Goal: Task Accomplishment & Management: Manage account settings

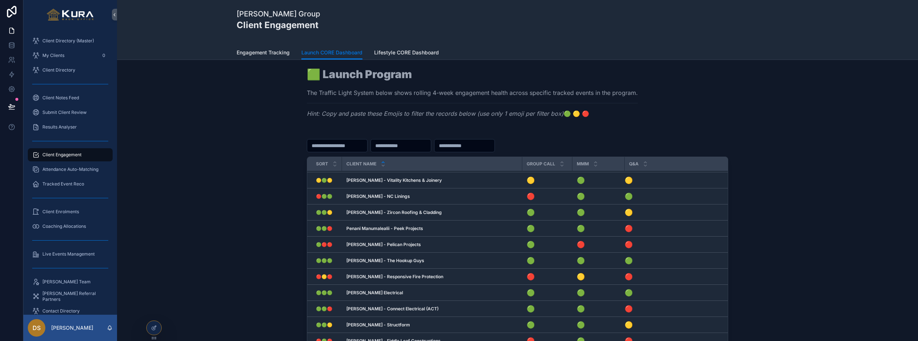
click at [668, 137] on div "Sort Client Name Group Call MMM Q&A 🟢🟡🔴 🟢🟡🔴 [PERSON_NAME] - Reds Power Solution…" at bounding box center [517, 274] width 421 height 280
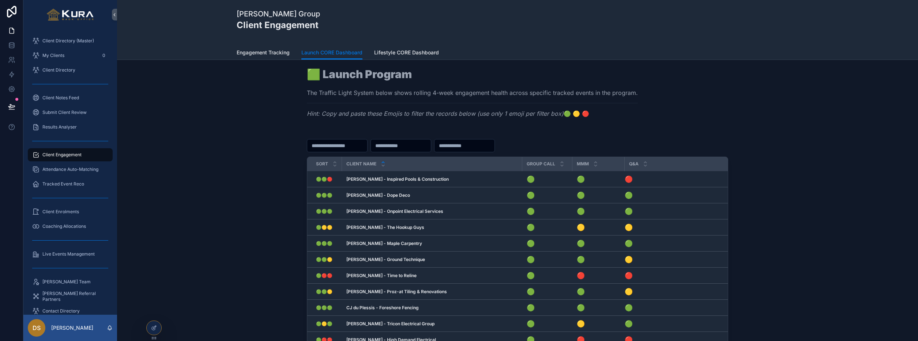
click at [167, 103] on div "🟩 Launch Program The Traffic Light System below shows rolling 4-week engagement…" at bounding box center [517, 96] width 789 height 60
click at [216, 208] on div "Sort Client Name Group Call MMM Q&A 🟢🟢🔴 🟢🟢🔴 [PERSON_NAME] - Inspired Pools & Co…" at bounding box center [517, 275] width 789 height 288
click at [200, 200] on div "Sort Client Name Group Call MMM Q&A 🟢🟢🔴 🟢🟢🔴 [PERSON_NAME] - Inspired Pools & Co…" at bounding box center [517, 275] width 789 height 288
click at [14, 105] on icon at bounding box center [11, 107] width 6 height 4
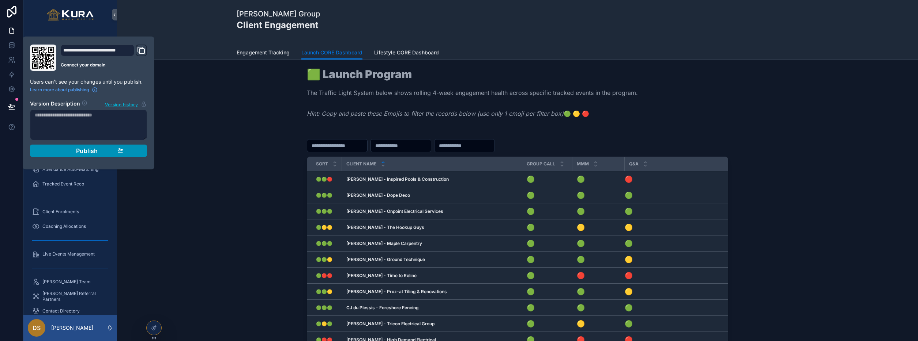
click at [101, 151] on div "Publish" at bounding box center [88, 150] width 69 height 7
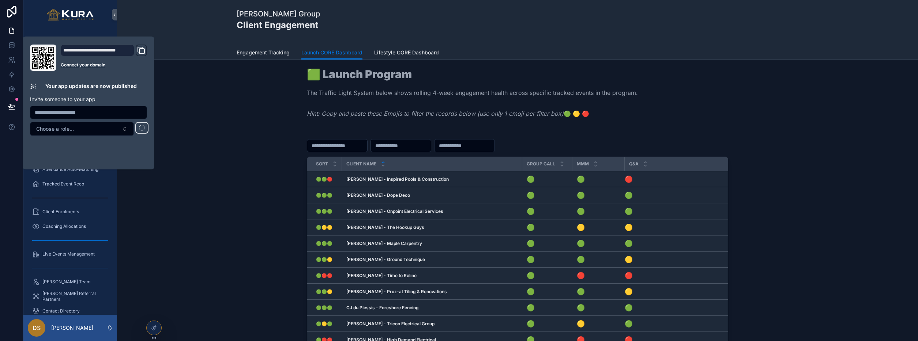
click at [209, 186] on div "Sort Client Name Group Call MMM Q&A 🟢🟢🔴 🟢🟢🔴 [PERSON_NAME] - Inspired Pools & Co…" at bounding box center [517, 275] width 789 height 288
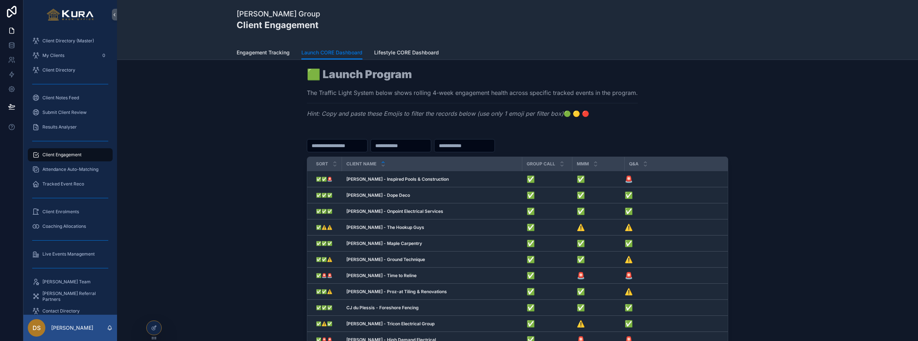
click at [255, 57] on link "Engagement Tracking" at bounding box center [263, 53] width 53 height 15
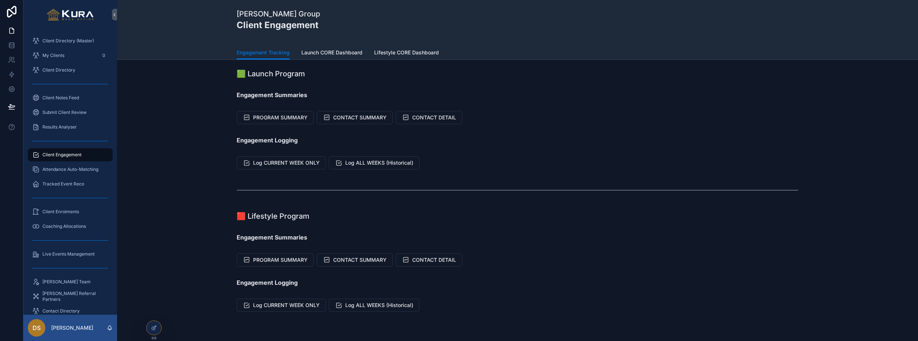
click at [339, 55] on span "Launch CORE Dashboard" at bounding box center [331, 52] width 61 height 7
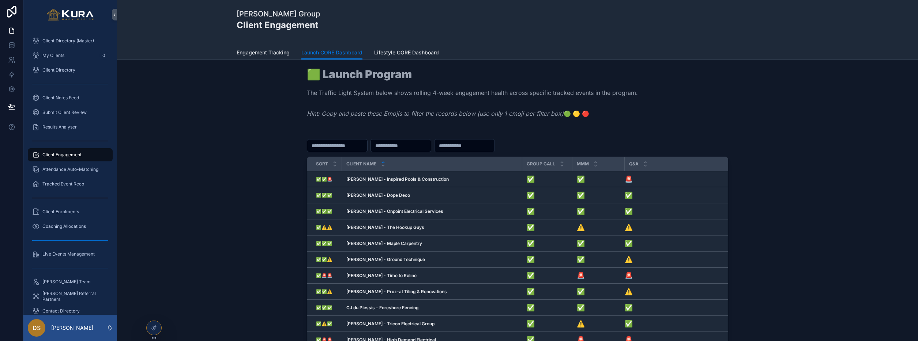
click at [215, 156] on div "Sort Client Name Group Call MMM Q&A ✅✅🚨 ✅✅🚨 [PERSON_NAME] - Inspired Pools & Co…" at bounding box center [517, 275] width 789 height 288
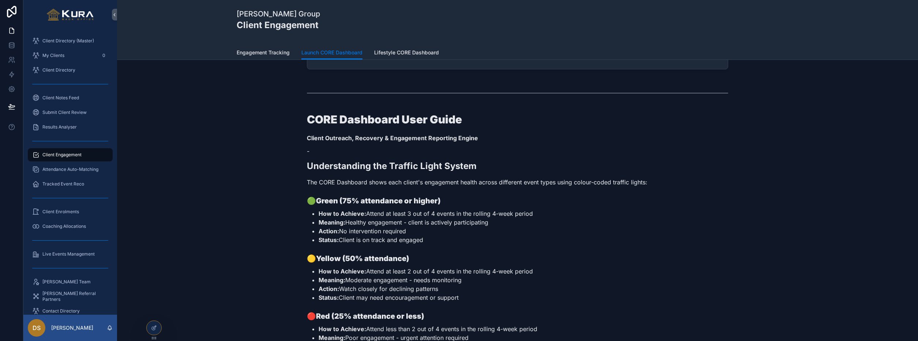
scroll to position [463, 0]
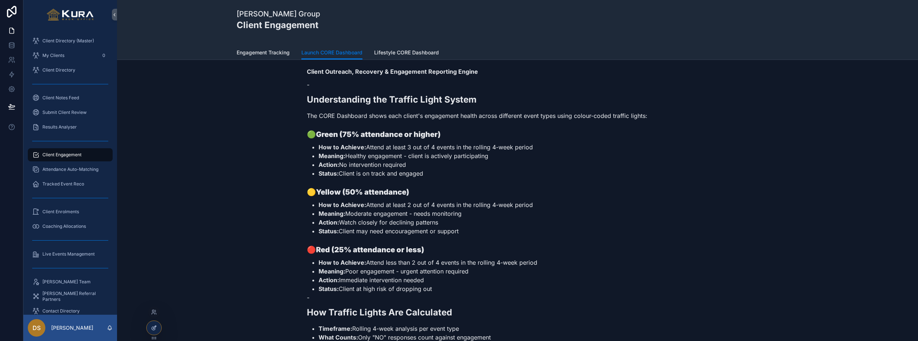
click at [155, 323] on div at bounding box center [154, 328] width 15 height 14
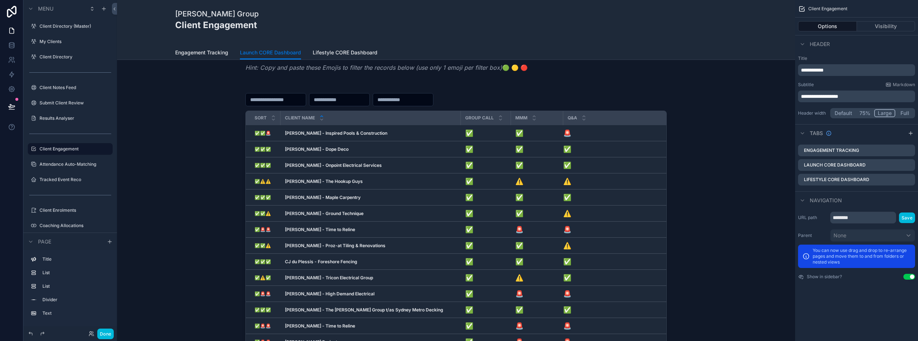
scroll to position [0, 0]
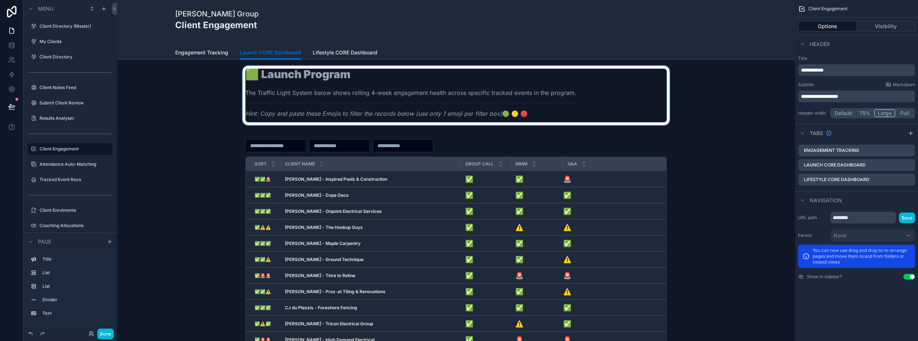
click at [507, 114] on div "scrollable content" at bounding box center [456, 96] width 666 height 60
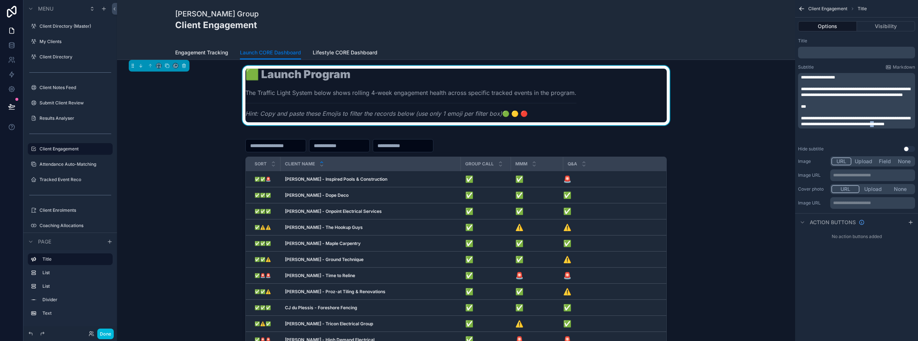
drag, startPoint x: 904, startPoint y: 130, endPoint x: 900, endPoint y: 130, distance: 4.0
click at [900, 126] on span "**********" at bounding box center [855, 121] width 109 height 10
drag, startPoint x: 911, startPoint y: 130, endPoint x: 906, endPoint y: 130, distance: 4.4
click at [906, 126] on span "**********" at bounding box center [855, 121] width 109 height 10
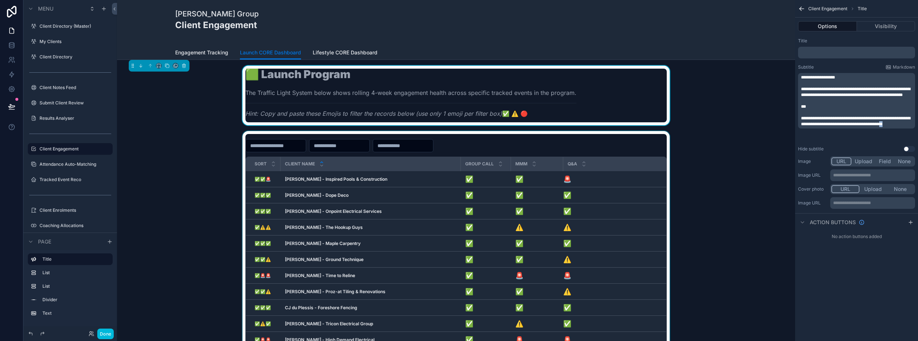
drag, startPoint x: 819, startPoint y: 135, endPoint x: 783, endPoint y: 135, distance: 35.8
click at [783, 135] on div "Client Directory (Master) My Clients 0 Client Directory Client Notes Feed Submi…" at bounding box center [517, 170] width 801 height 341
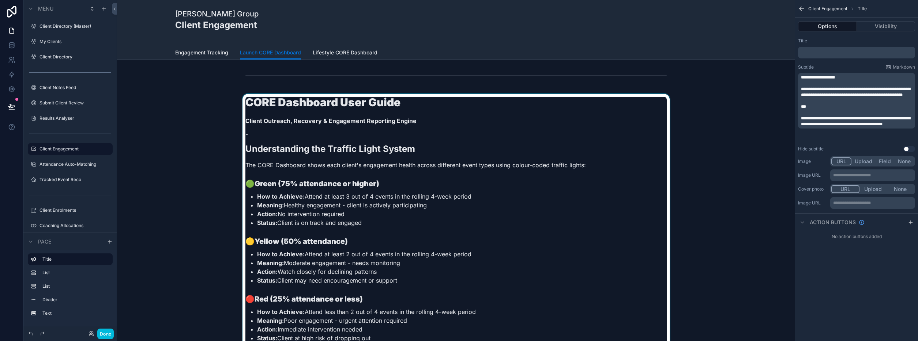
scroll to position [424, 0]
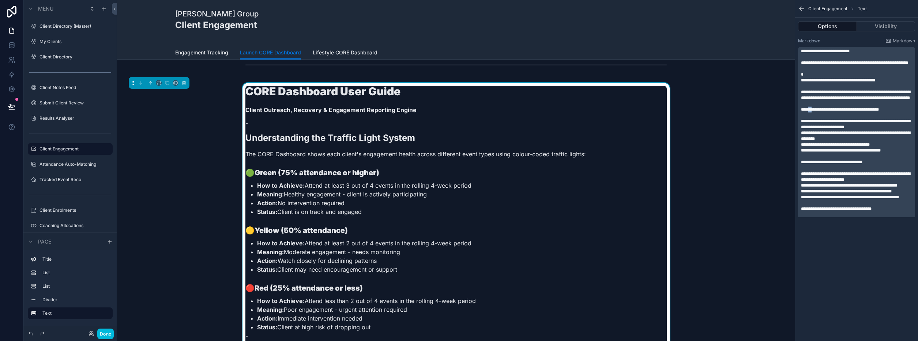
drag, startPoint x: 815, startPoint y: 121, endPoint x: 811, endPoint y: 121, distance: 4.0
click at [811, 112] on span "**********" at bounding box center [840, 109] width 78 height 4
drag, startPoint x: 254, startPoint y: 232, endPoint x: 242, endPoint y: 230, distance: 12.2
click at [811, 165] on span "**********" at bounding box center [831, 162] width 61 height 4
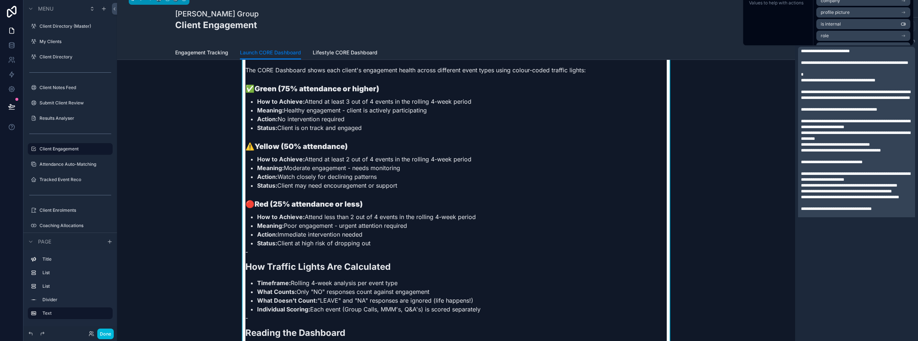
scroll to position [524, 0]
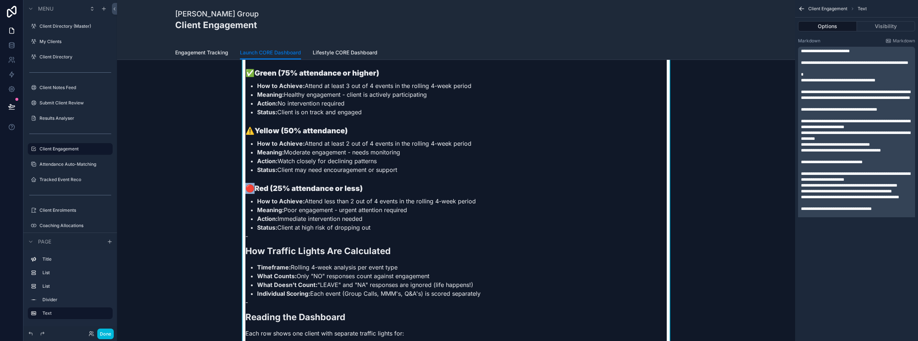
drag, startPoint x: 253, startPoint y: 187, endPoint x: 246, endPoint y: 187, distance: 6.2
click at [246, 187] on h3 "🔴 Red (25% attendance or less)" at bounding box center [455, 188] width 421 height 11
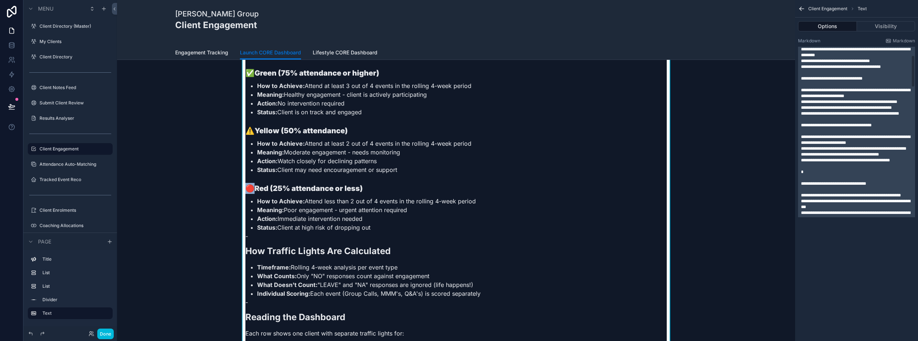
scroll to position [128, 0]
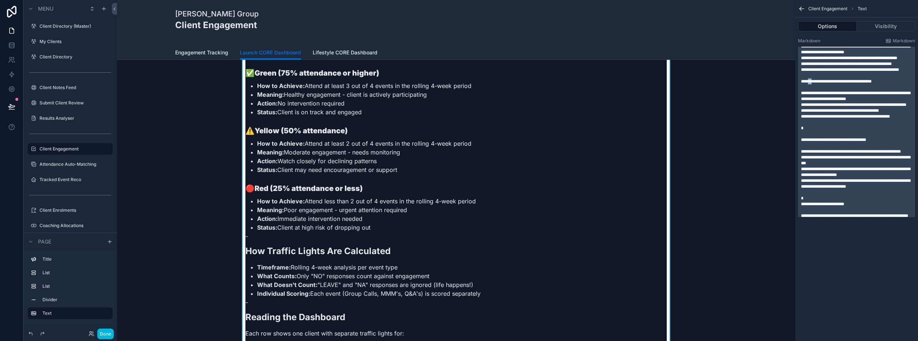
drag, startPoint x: 815, startPoint y: 103, endPoint x: 810, endPoint y: 103, distance: 4.0
click at [810, 84] on span "**********" at bounding box center [836, 81] width 71 height 4
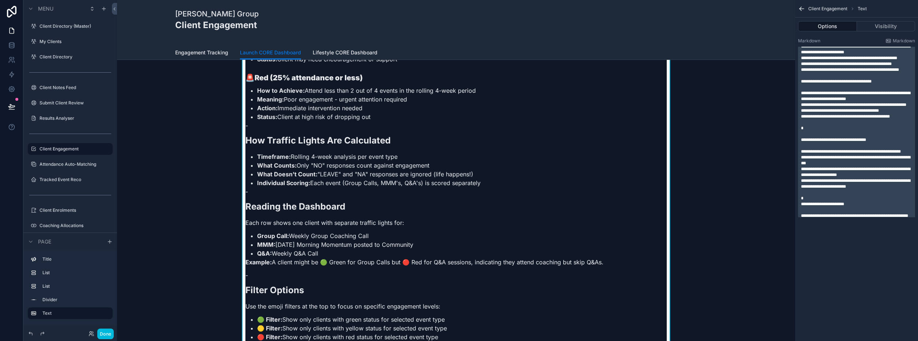
scroll to position [677, 0]
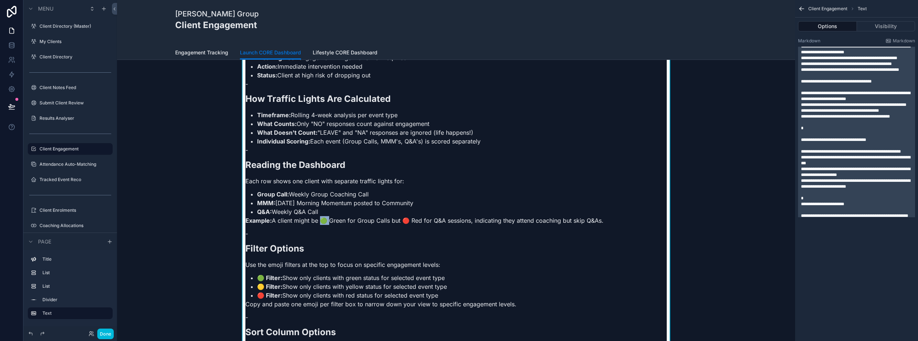
click at [322, 219] on p "Example: A client might be 🟢 Green for Group Calls but 🔴 Red for Q&A sessions, …" at bounding box center [455, 220] width 421 height 9
click at [404, 220] on p "Example: A client might be 🟢 Green for Group Calls but 🔴 Red for Q&A sessions, …" at bounding box center [455, 220] width 421 height 9
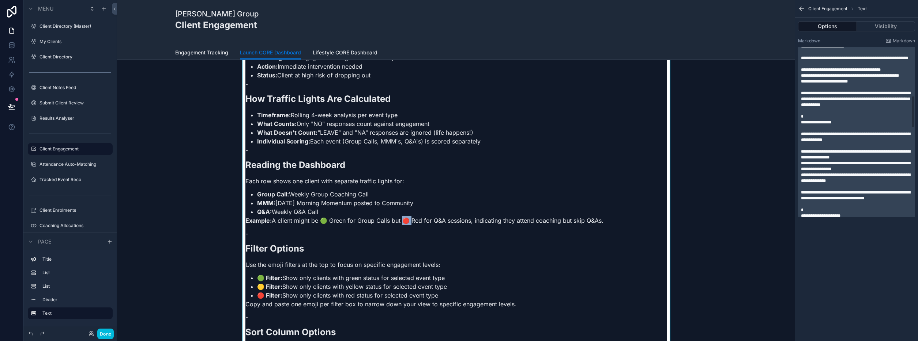
scroll to position [288, 0]
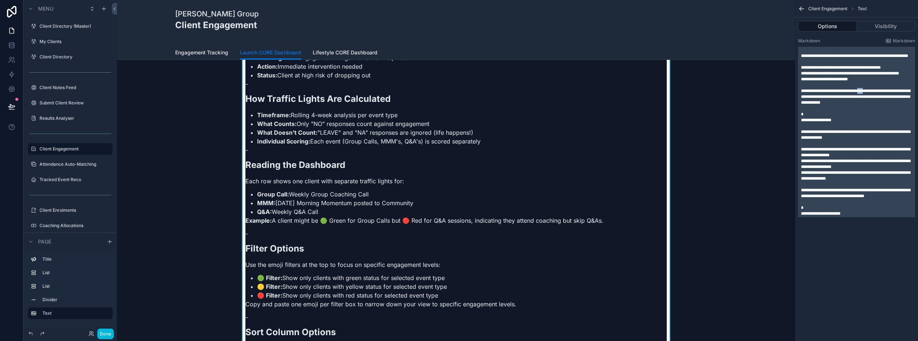
drag, startPoint x: 873, startPoint y: 137, endPoint x: 868, endPoint y: 137, distance: 5.2
click at [868, 105] on span "**********" at bounding box center [855, 97] width 109 height 16
paste div "scrollable content"
drag, startPoint x: 824, startPoint y: 141, endPoint x: 820, endPoint y: 141, distance: 4.0
click at [820, 105] on span "**********" at bounding box center [855, 97] width 109 height 16
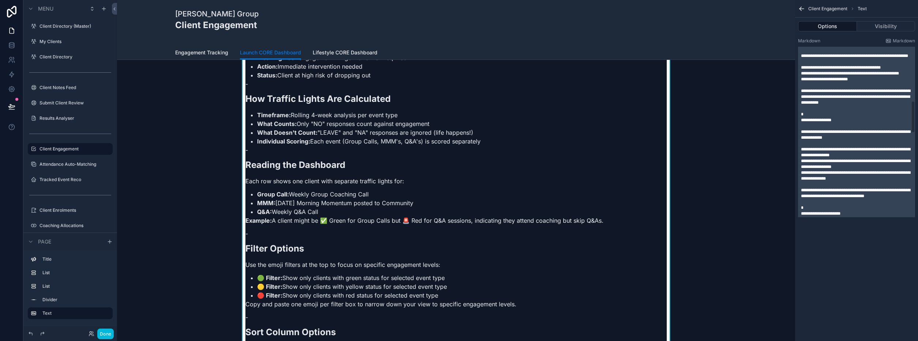
click at [840, 117] on p "*" at bounding box center [857, 115] width 113 height 6
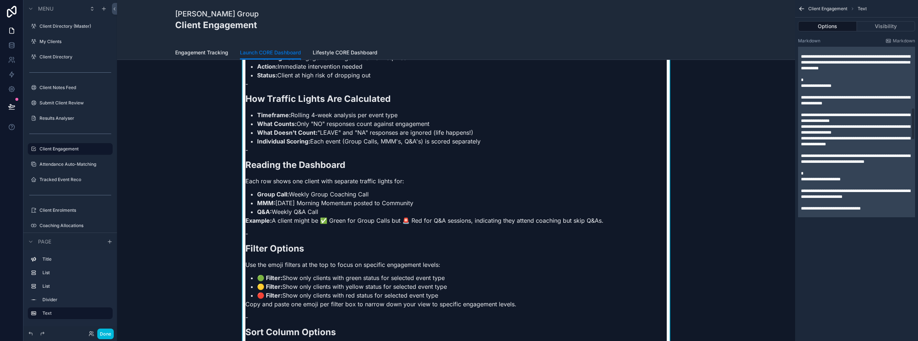
scroll to position [325, 0]
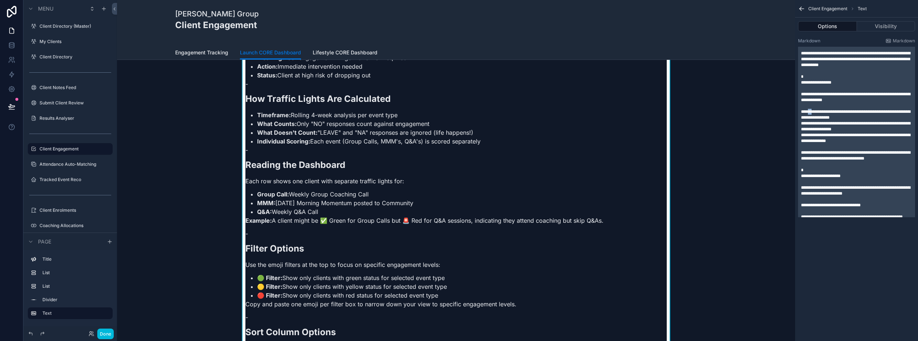
click at [810, 120] on span "**********" at bounding box center [855, 115] width 109 height 10
drag, startPoint x: 826, startPoint y: 170, endPoint x: 809, endPoint y: 171, distance: 16.9
click at [809, 132] on span "**********" at bounding box center [855, 126] width 109 height 10
drag, startPoint x: 813, startPoint y: 182, endPoint x: 809, endPoint y: 182, distance: 4.0
click at [809, 143] on span "**********" at bounding box center [855, 138] width 109 height 10
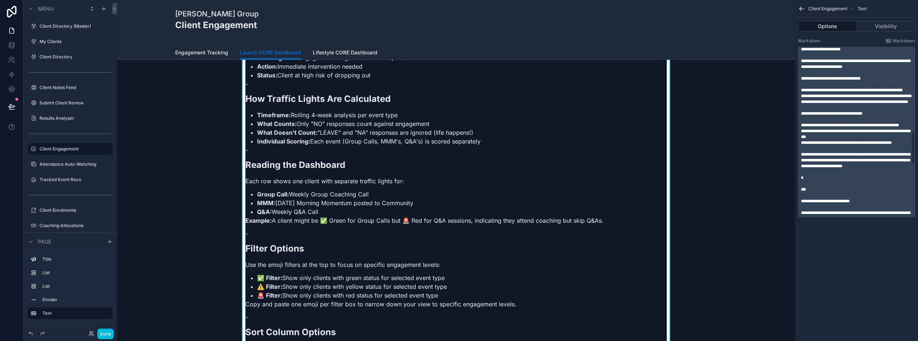
scroll to position [457, 0]
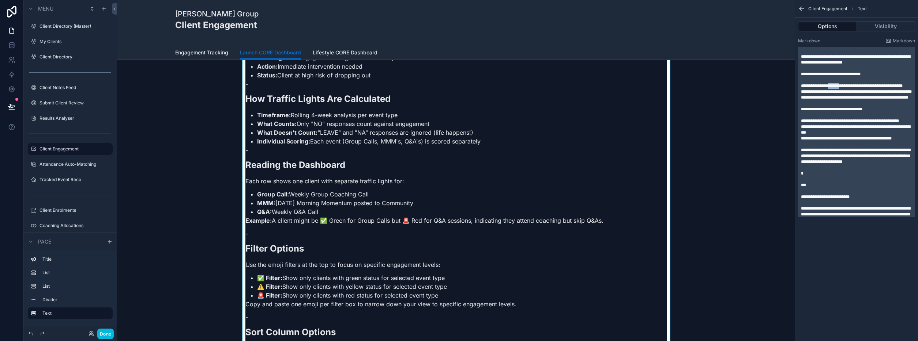
drag, startPoint x: 845, startPoint y: 132, endPoint x: 831, endPoint y: 131, distance: 13.5
click at [831, 88] on span "**********" at bounding box center [852, 86] width 102 height 4
drag, startPoint x: 845, startPoint y: 184, endPoint x: 829, endPoint y: 184, distance: 15.7
click at [829, 123] on span "**********" at bounding box center [850, 121] width 98 height 4
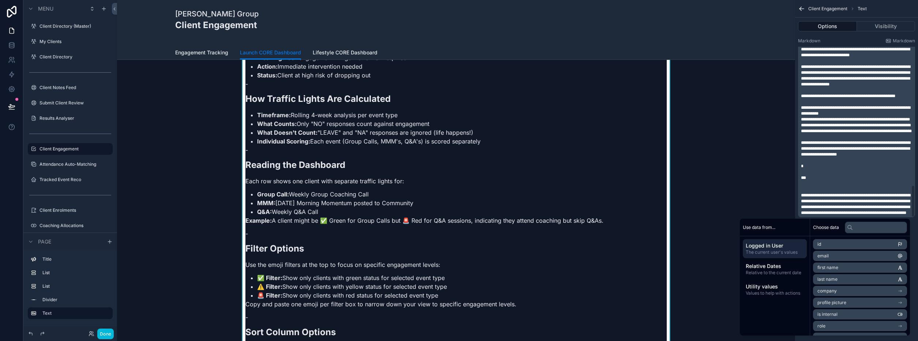
scroll to position [733, 0]
click at [755, 136] on div "CORE Dashboard User Guide Client Outreach, Recovery & Engagement Reporting Engi…" at bounding box center [456, 242] width 666 height 823
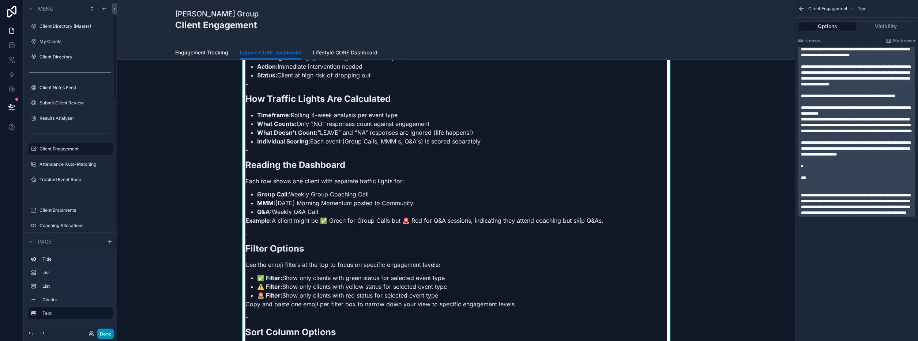
click at [103, 333] on button "Done" at bounding box center [105, 334] width 16 height 11
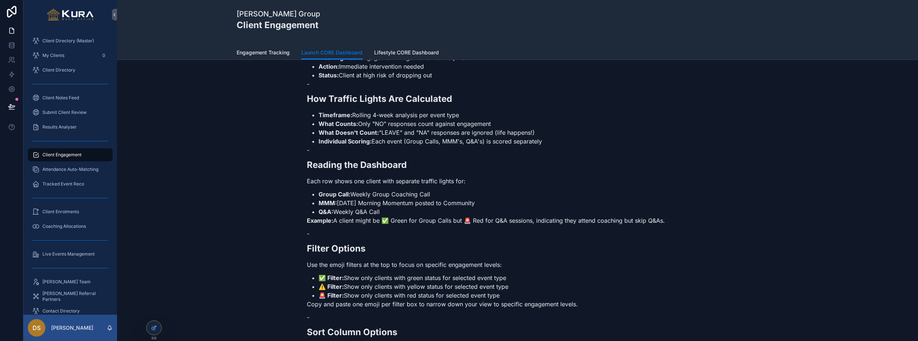
click at [222, 157] on div "CORE Dashboard User Guide Client Outreach, Recovery & Engagement Reporting Engi…" at bounding box center [517, 242] width 789 height 823
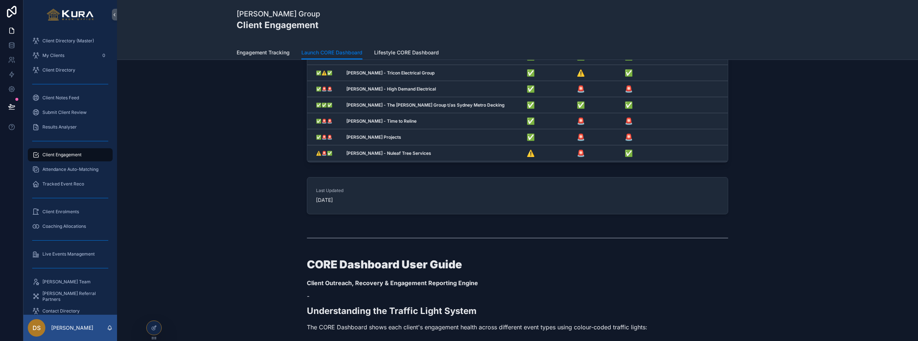
scroll to position [0, 0]
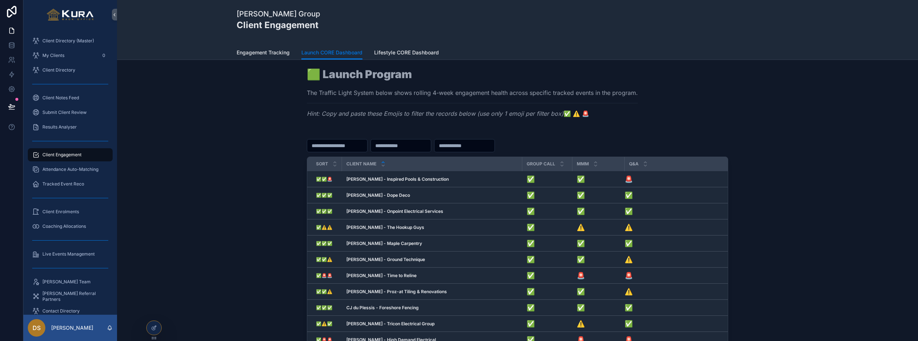
drag, startPoint x: 589, startPoint y: 113, endPoint x: 565, endPoint y: 112, distance: 23.4
click at [565, 112] on p "Hint: Copy and paste these Emojis to filter the records below (use only 1 emoji…" at bounding box center [472, 113] width 331 height 9
click at [267, 134] on div "Sort Client Name Group Call MMM Q&A ✅✅🚨 ✅✅🚨 [PERSON_NAME] - Inspired Pools & Co…" at bounding box center [517, 275] width 789 height 288
click at [408, 47] on link "Lifestyle CORE Dashboard" at bounding box center [406, 53] width 65 height 15
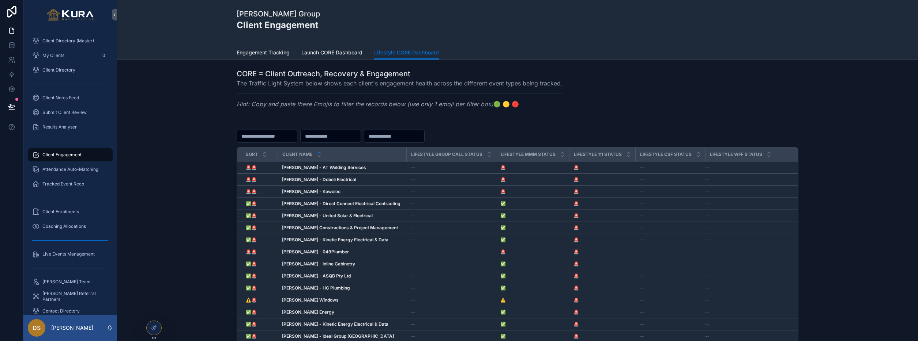
click at [337, 52] on span "Launch CORE Dashboard" at bounding box center [331, 52] width 61 height 7
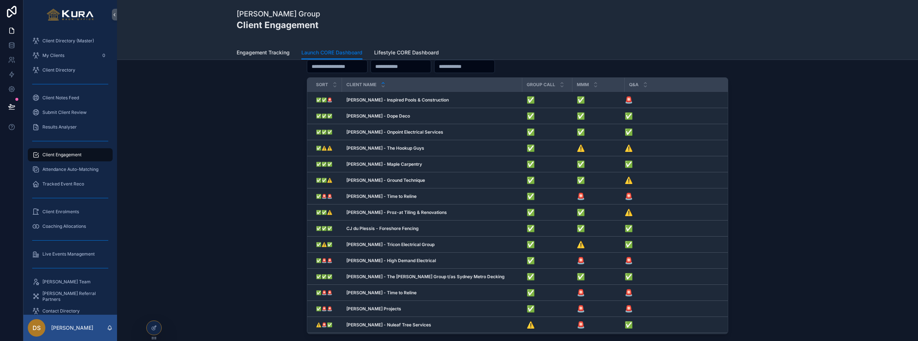
click at [228, 147] on div "Sort Client Name Group Call MMM Q&A ✅✅🚨 ✅✅🚨 [PERSON_NAME] - Inspired Pools & Co…" at bounding box center [517, 196] width 789 height 288
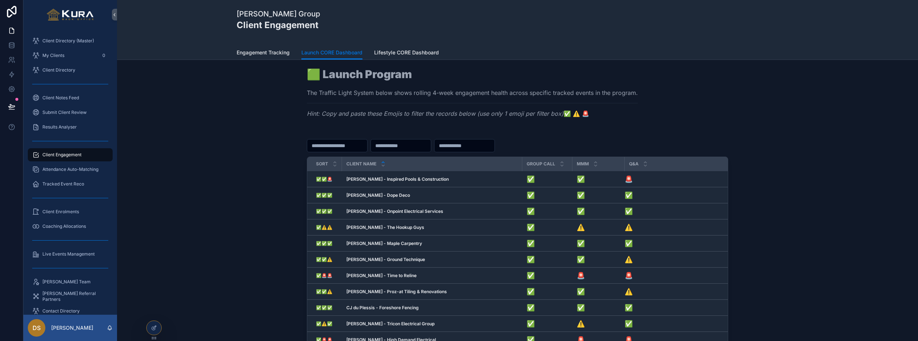
click at [255, 202] on div "Sort Client Name Group Call MMM Q&A ✅✅🚨 ✅✅🚨 [PERSON_NAME] - Inspired Pools & Co…" at bounding box center [517, 275] width 789 height 288
click at [63, 156] on span "Client Engagement" at bounding box center [61, 155] width 39 height 6
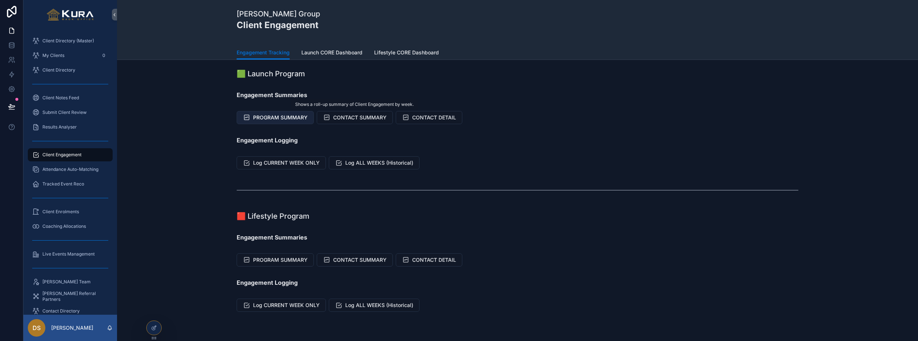
click at [250, 116] on button "PROGRAM SUMMARY" at bounding box center [275, 117] width 77 height 13
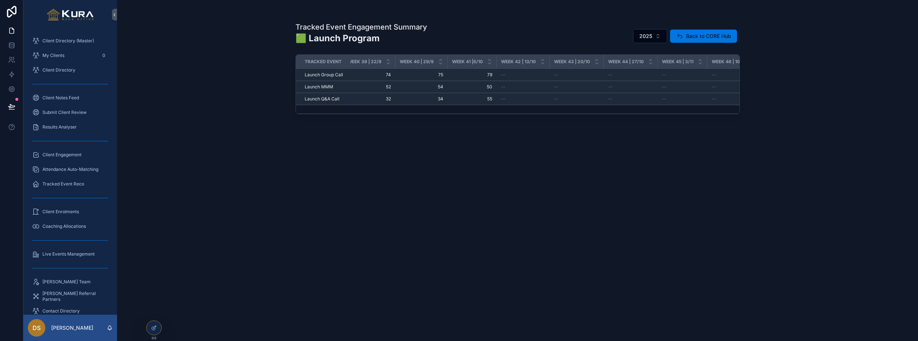
scroll to position [0, 2021]
click at [697, 33] on span "Back to CORE Hub" at bounding box center [708, 36] width 45 height 7
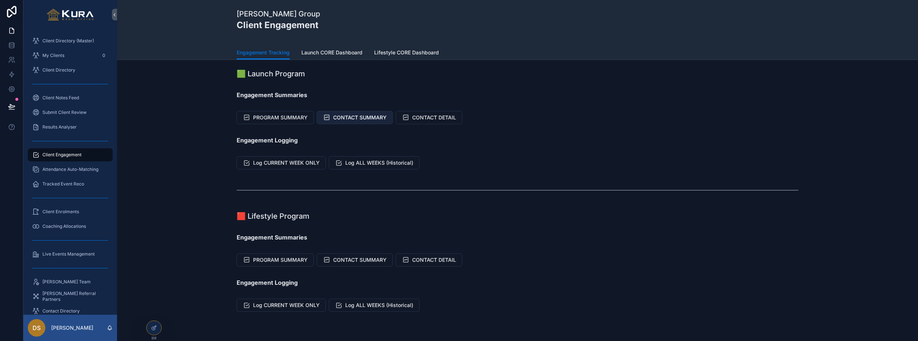
click at [355, 121] on span "CONTACT SUMMARY" at bounding box center [359, 117] width 53 height 7
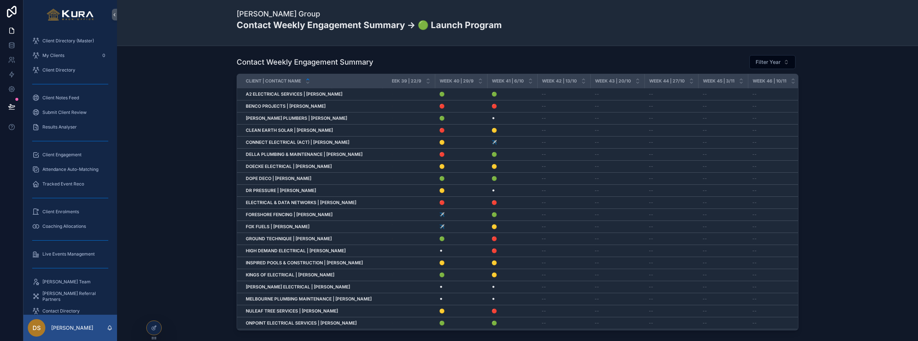
scroll to position [0, 1896]
click at [180, 144] on div "Contact Weekly Engagement Summary Filter Year Client | Contact Name Week 1 | [D…" at bounding box center [517, 194] width 789 height 285
click at [10, 100] on button at bounding box center [12, 107] width 16 height 20
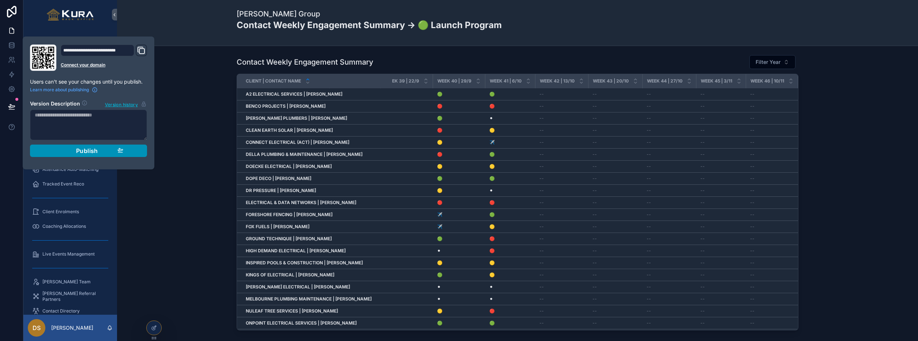
click at [103, 151] on div "Publish" at bounding box center [88, 150] width 69 height 7
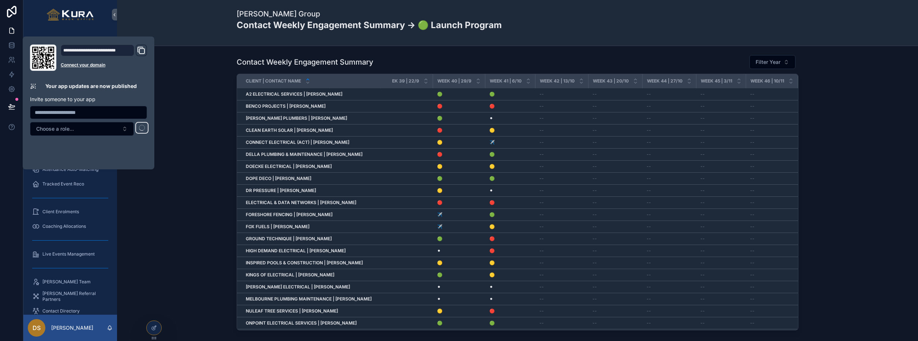
click at [208, 98] on div "Contact Weekly Engagement Summary Filter Year Client | Contact Name Week 1 | [D…" at bounding box center [517, 194] width 789 height 285
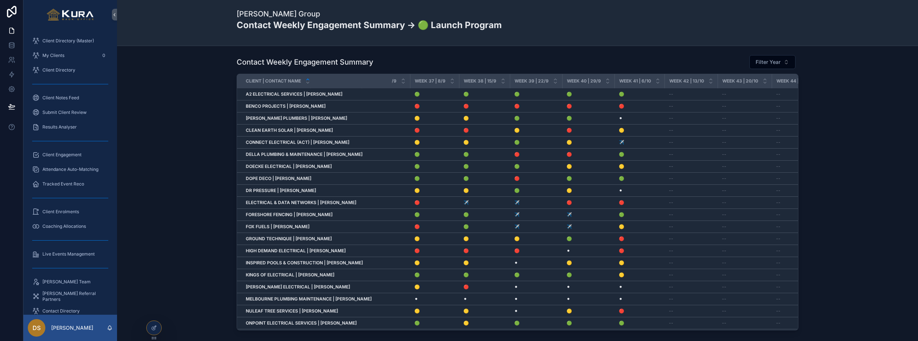
scroll to position [0, 1742]
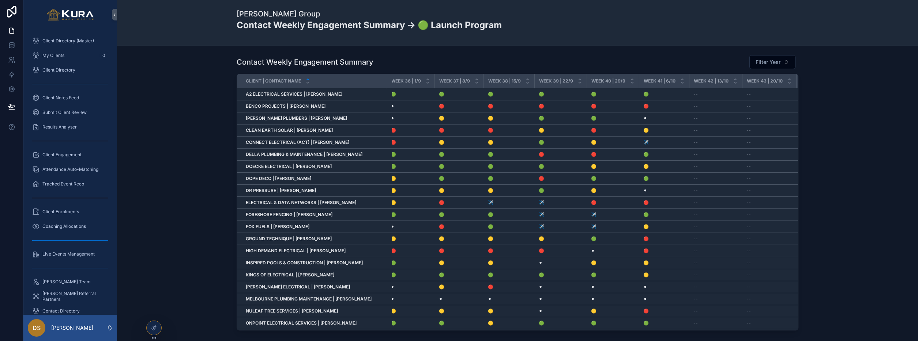
click at [165, 169] on div "Contact Weekly Engagement Summary Filter Year Client | Contact Name Week 1 | [D…" at bounding box center [517, 194] width 789 height 285
click at [192, 151] on div "Contact Weekly Engagement Summary Filter Year Client | Contact Name Week 1 | [D…" at bounding box center [517, 194] width 789 height 285
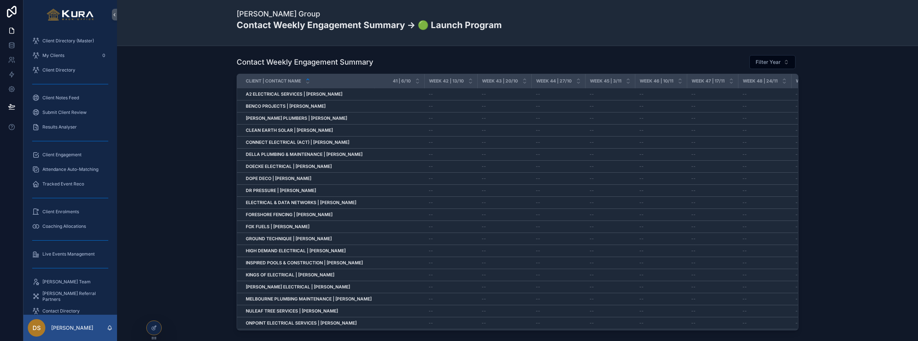
scroll to position [0, 2176]
click at [171, 147] on div "Contact Weekly Engagement Summary Filter Year Client | Contact Name Week 1 | [D…" at bounding box center [517, 194] width 789 height 285
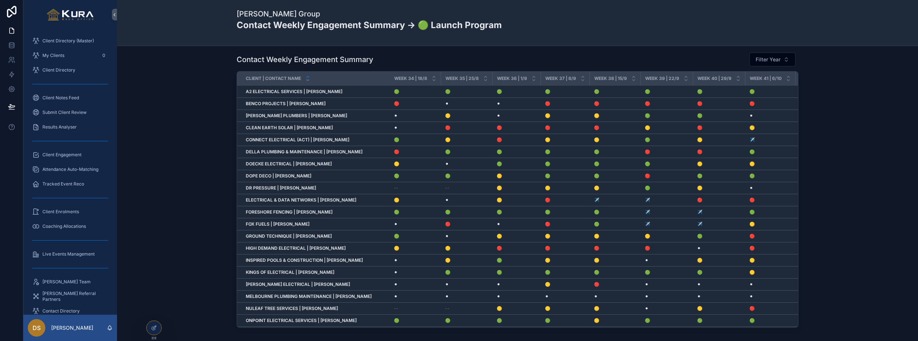
scroll to position [0, 0]
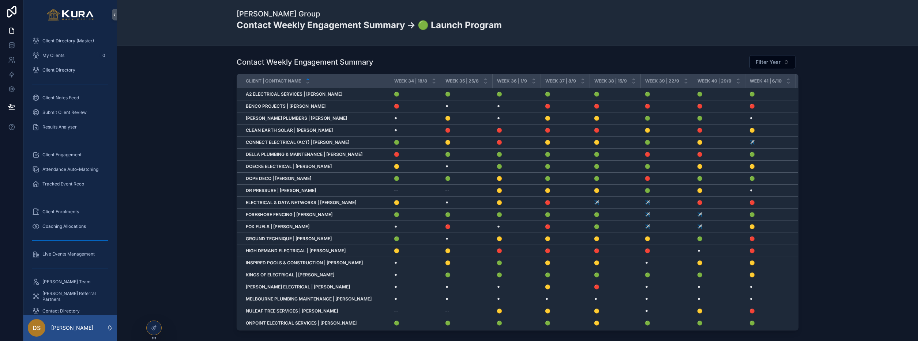
click at [179, 194] on div "Contact Weekly Engagement Summary Filter Year Client | Contact Name Week 1 | [D…" at bounding box center [517, 194] width 789 height 285
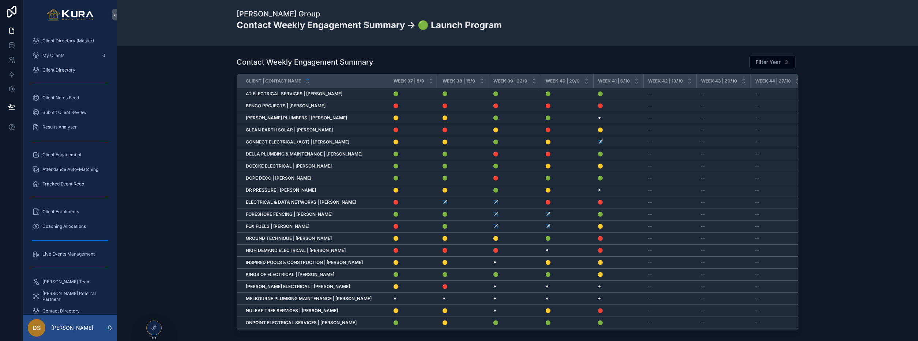
scroll to position [0, 1788]
click at [170, 170] on div "Contact Weekly Engagement Summary Filter Year Client | Contact Name Week 1 | [D…" at bounding box center [517, 194] width 789 height 285
click at [185, 108] on div "Contact Weekly Engagement Summary Filter Year Client | Contact Name Week 1 | [D…" at bounding box center [517, 194] width 789 height 285
click at [61, 40] on span "Client Directory (Master)" at bounding box center [68, 41] width 52 height 6
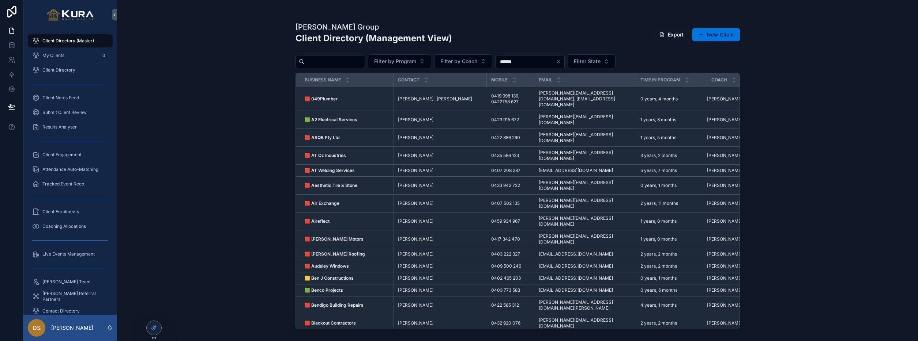
click at [53, 54] on span "My Clients" at bounding box center [53, 56] width 22 height 6
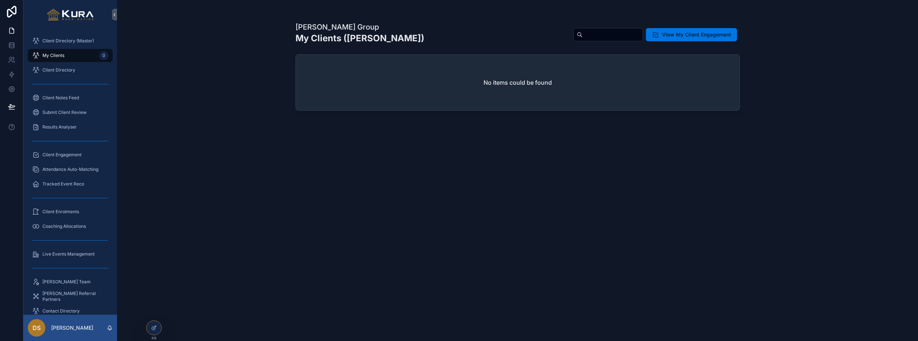
click at [50, 73] on span "Client Directory" at bounding box center [58, 70] width 33 height 6
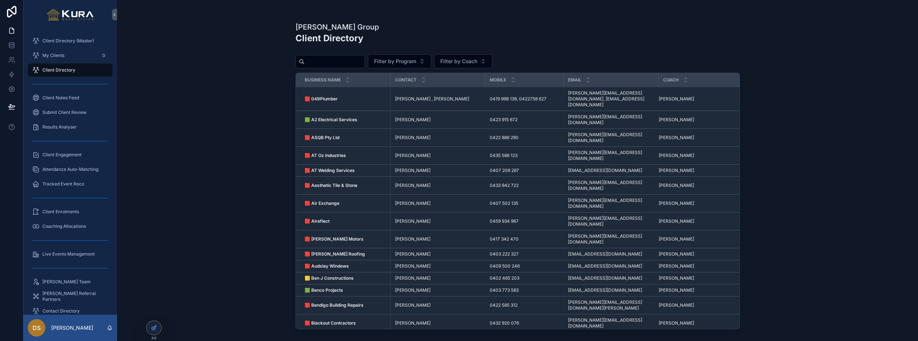
click at [49, 98] on span "Client Notes Feed" at bounding box center [60, 98] width 37 height 6
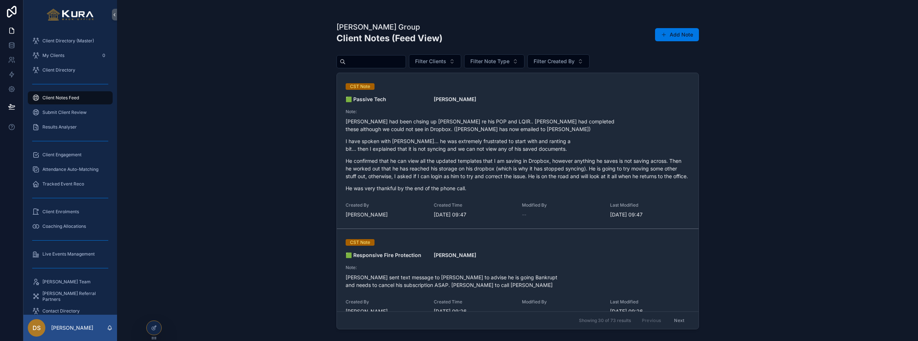
click at [250, 109] on div "[PERSON_NAME] Group Client Notes (Feed View) Add Note Filter Clients Filter Not…" at bounding box center [517, 170] width 801 height 341
click at [60, 96] on span "Client Notes Feed" at bounding box center [60, 98] width 37 height 6
click at [52, 116] on div "Submit Client Review" at bounding box center [70, 113] width 76 height 12
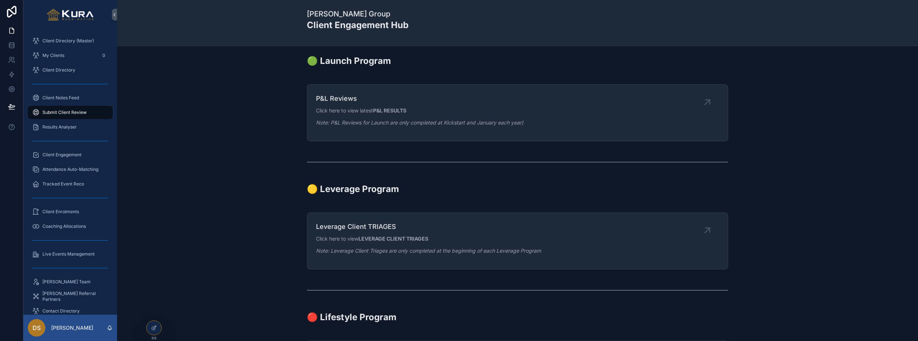
click at [54, 125] on span "Results Analyser" at bounding box center [59, 127] width 34 height 6
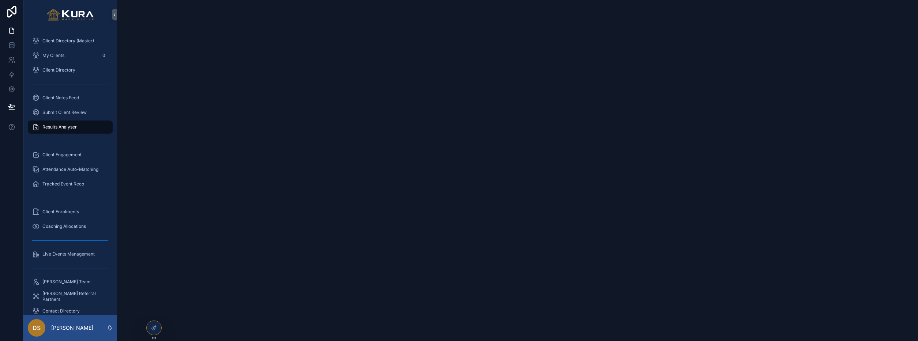
click at [53, 148] on div "Client Engagement" at bounding box center [70, 155] width 94 height 15
click at [54, 157] on span "Client Engagement" at bounding box center [61, 155] width 39 height 6
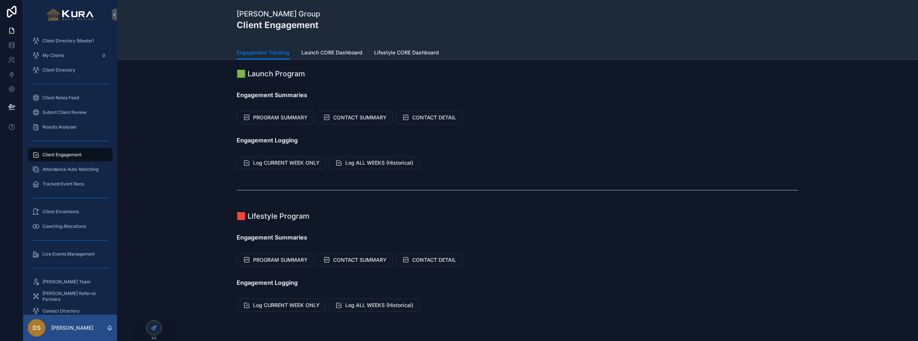
click at [184, 148] on div "🟩 Launch Program Engagement Summaries PROGRAM SUMMARY CONTACT SUMMARY CONTACT D…" at bounding box center [517, 211] width 801 height 302
click at [63, 215] on span "Client Enrolments" at bounding box center [60, 212] width 37 height 6
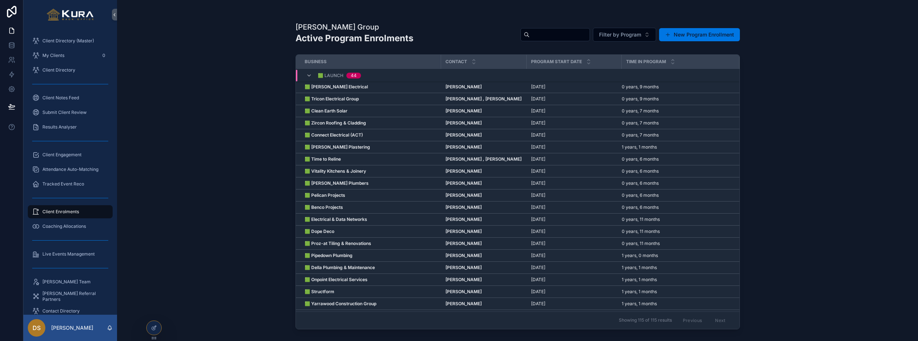
click at [65, 227] on span "Coaching Allocations" at bounding box center [64, 227] width 44 height 6
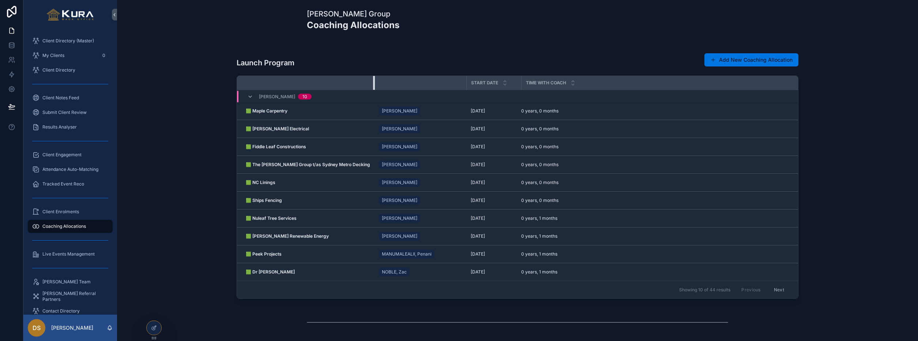
drag, startPoint x: 340, startPoint y: 81, endPoint x: 377, endPoint y: 98, distance: 40.1
click at [377, 98] on table "Start Date Time with Coach [PERSON_NAME] 10 🟩 Maple Carpentry 🟩 Maple Carpentry…" at bounding box center [517, 178] width 561 height 205
click at [13, 32] on icon at bounding box center [11, 30] width 7 height 7
click at [159, 67] on div "Launch Program Add New Coaching Allocation Start Date Time with Coach [PERSON_N…" at bounding box center [517, 175] width 789 height 259
click at [195, 25] on div "[PERSON_NAME] Group Coaching Allocations" at bounding box center [517, 23] width 789 height 34
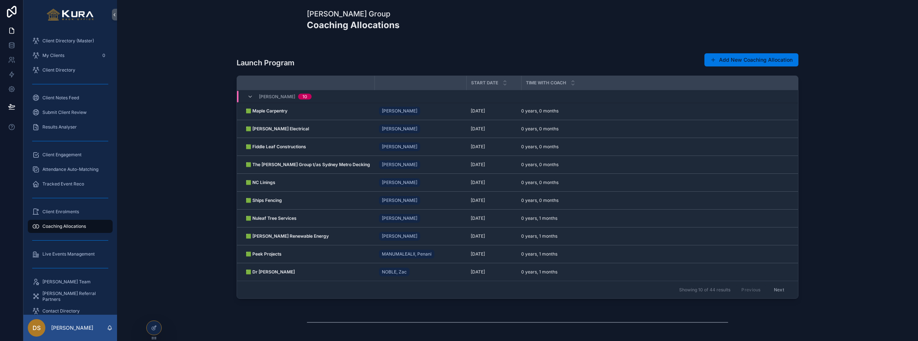
click at [151, 31] on div "[PERSON_NAME] Group Coaching Allocations" at bounding box center [517, 23] width 789 height 34
click at [375, 85] on div "scrollable content" at bounding box center [420, 83] width 91 height 6
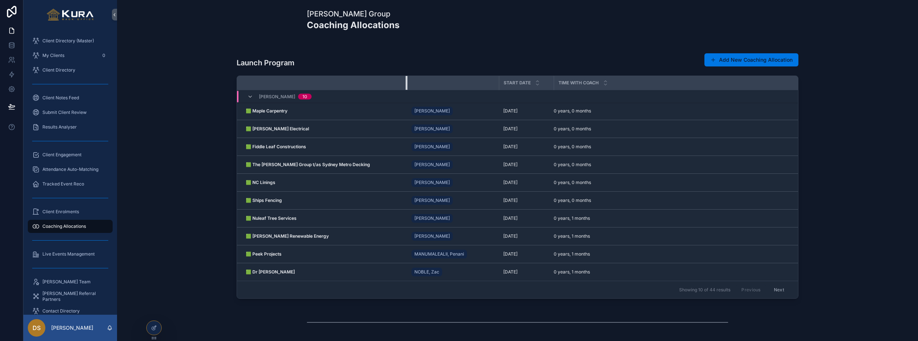
drag, startPoint x: 370, startPoint y: 83, endPoint x: 405, endPoint y: 85, distance: 35.2
click at [405, 85] on div "scrollable content" at bounding box center [406, 83] width 3 height 14
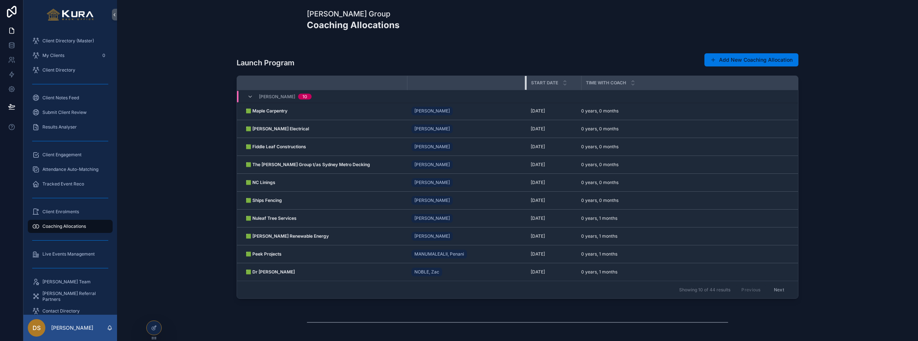
drag, startPoint x: 498, startPoint y: 82, endPoint x: 525, endPoint y: 82, distance: 27.1
click at [525, 82] on div "scrollable content" at bounding box center [526, 83] width 3 height 14
click at [581, 83] on div "Time with Coach" at bounding box center [689, 83] width 216 height 14
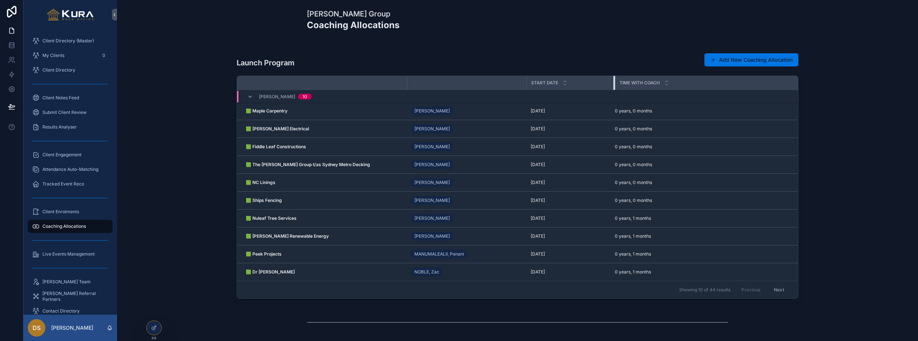
drag, startPoint x: 579, startPoint y: 82, endPoint x: 613, endPoint y: 92, distance: 35.1
click at [613, 92] on table "Start Date Time with Coach [PERSON_NAME] 10 🟩 Maple Carpentry 🟩 Maple Carpentry…" at bounding box center [517, 178] width 561 height 205
click at [563, 61] on div "Launch Program Add New Coaching Allocation" at bounding box center [518, 60] width 562 height 23
drag, startPoint x: 401, startPoint y: 26, endPoint x: 292, endPoint y: 7, distance: 110.6
click at [292, 7] on div "[PERSON_NAME] Group Coaching Allocations" at bounding box center [517, 23] width 789 height 34
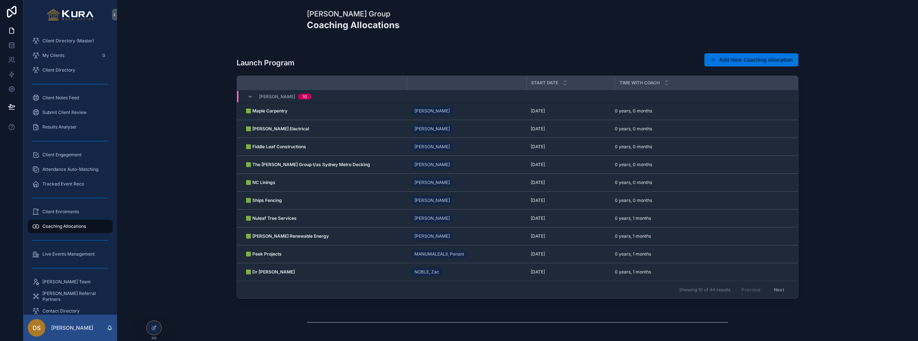
click at [147, 58] on div "Launch Program Add New Coaching Allocation Start Date Time with Coach [PERSON_N…" at bounding box center [517, 175] width 789 height 259
click at [155, 327] on icon at bounding box center [154, 327] width 3 height 3
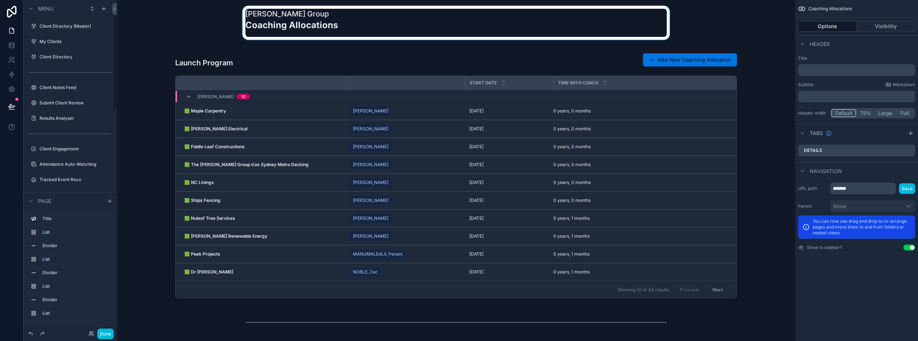
scroll to position [52, 0]
click at [291, 32] on div "scrollable content" at bounding box center [456, 23] width 666 height 34
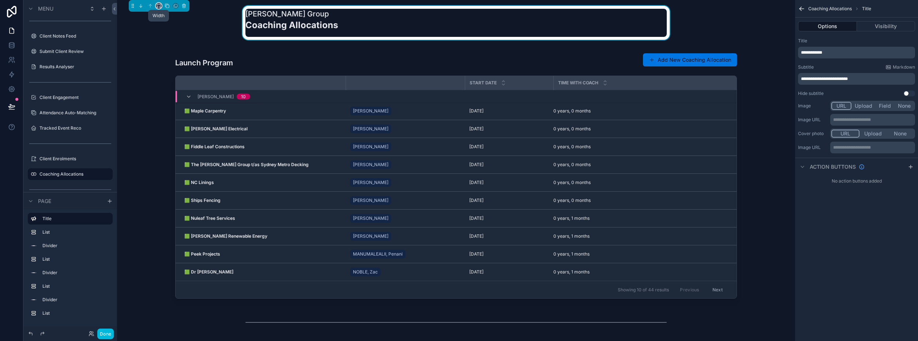
click at [159, 6] on icon "scrollable content" at bounding box center [158, 5] width 5 height 5
click at [171, 98] on span "Large" at bounding box center [169, 96] width 14 height 9
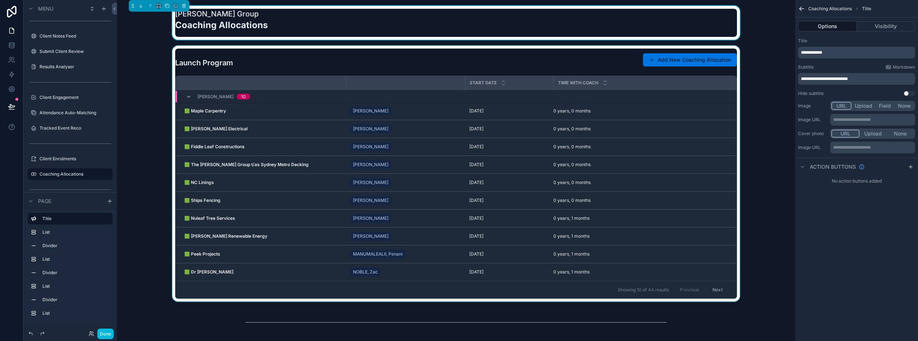
click at [142, 137] on div "scrollable content" at bounding box center [456, 175] width 666 height 259
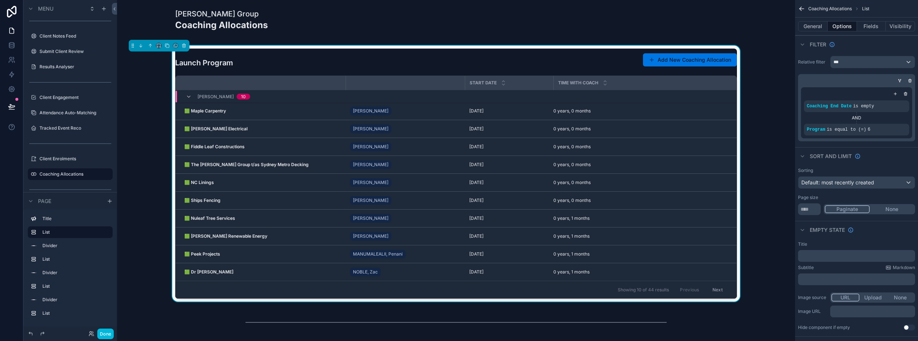
click at [142, 137] on div "Launch Program Add New Coaching Allocation Start Date Time with Coach [PERSON_N…" at bounding box center [456, 175] width 666 height 259
click at [105, 333] on button "Done" at bounding box center [105, 334] width 16 height 11
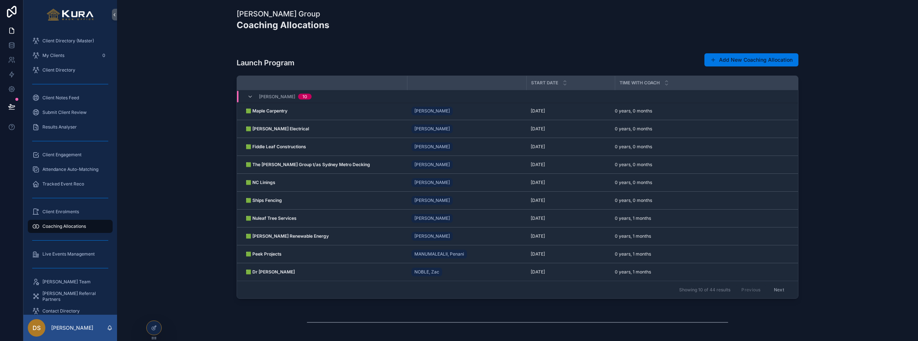
click at [190, 58] on div "Launch Program Add New Coaching Allocation Start Date Time with Coach [PERSON_N…" at bounding box center [517, 175] width 789 height 259
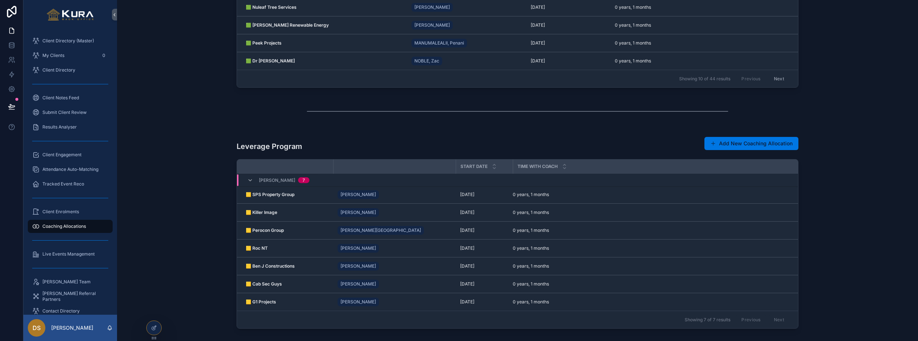
scroll to position [0, 0]
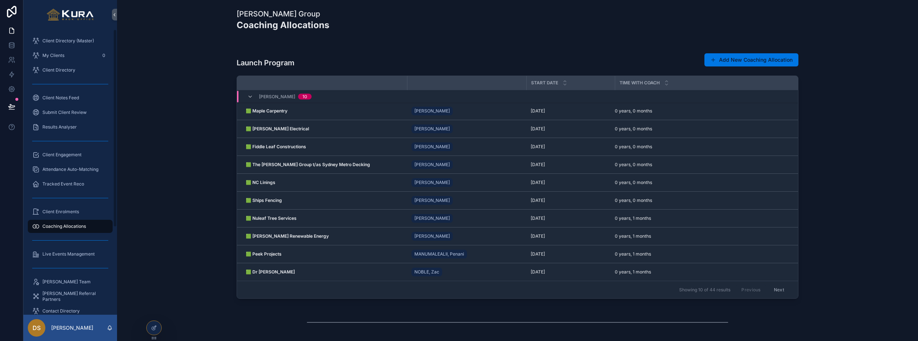
click at [56, 38] on span "Client Directory (Master)" at bounding box center [68, 41] width 52 height 6
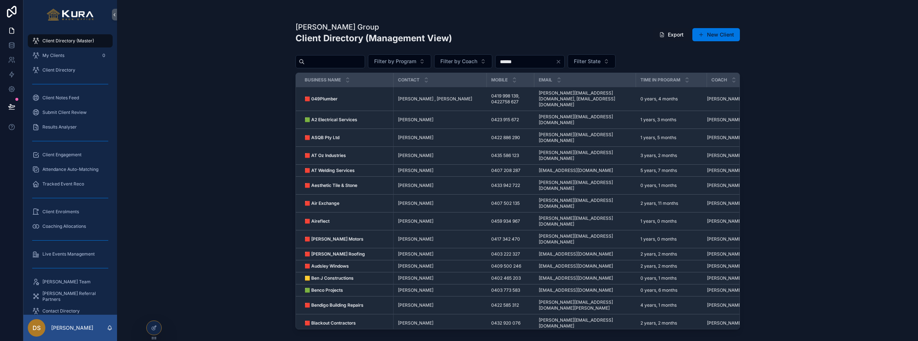
click at [55, 54] on span "My Clients" at bounding box center [53, 56] width 22 height 6
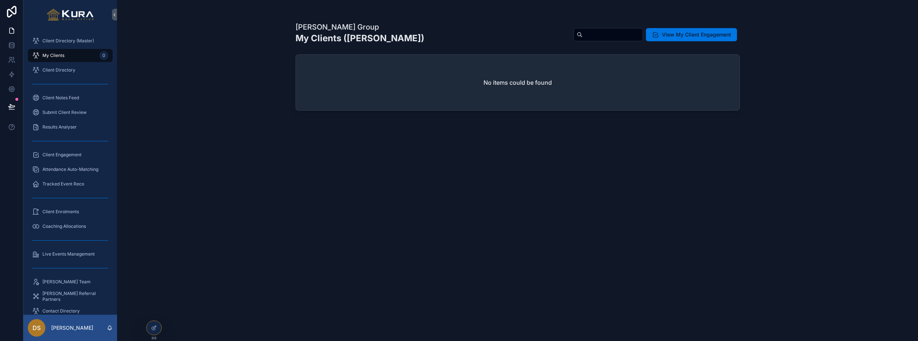
click at [55, 71] on span "Client Directory" at bounding box center [58, 70] width 33 height 6
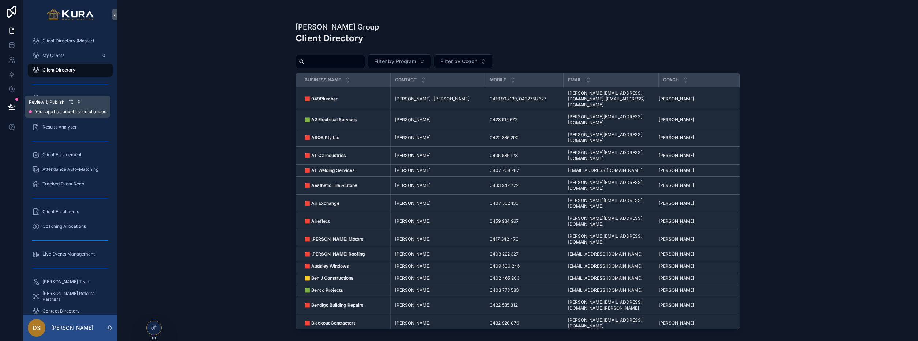
click at [1, 102] on div at bounding box center [11, 107] width 23 height 20
click at [8, 105] on icon at bounding box center [11, 106] width 7 height 7
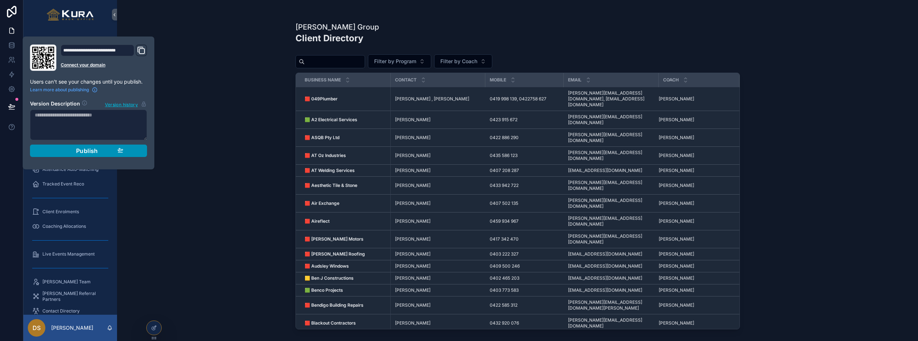
click at [88, 153] on span "Publish" at bounding box center [87, 150] width 22 height 7
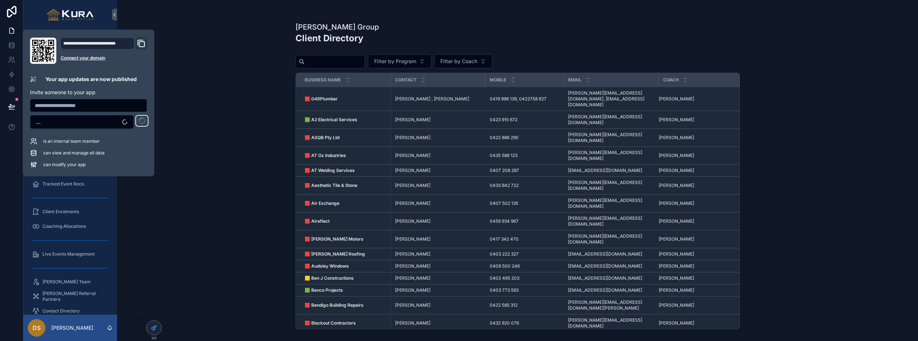
click at [193, 73] on div "[PERSON_NAME] Group Client Directory Filter by Program Filter by Coach Business…" at bounding box center [517, 170] width 801 height 341
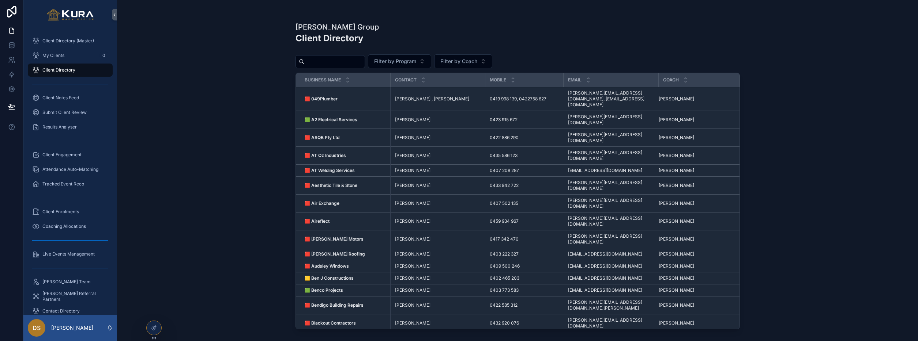
click at [219, 132] on div "[PERSON_NAME] Group Client Directory Filter by Program Filter by Coach Business…" at bounding box center [517, 170] width 801 height 341
click at [786, 207] on div "[PERSON_NAME] Group Client Directory Filter by Program Filter by Coach Business…" at bounding box center [517, 170] width 801 height 341
click at [180, 53] on div "[PERSON_NAME] Group Client Directory Filter by Program Filter by Coach Business…" at bounding box center [517, 170] width 801 height 341
click at [51, 54] on span "My Clients" at bounding box center [53, 56] width 22 height 6
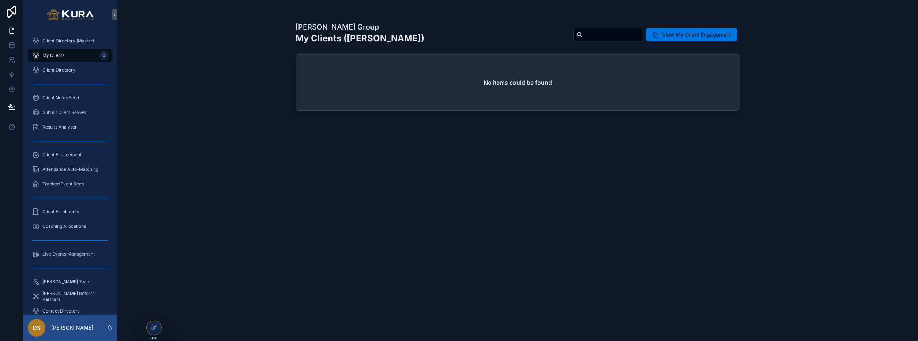
click at [53, 38] on span "Client Directory (Master)" at bounding box center [68, 41] width 52 height 6
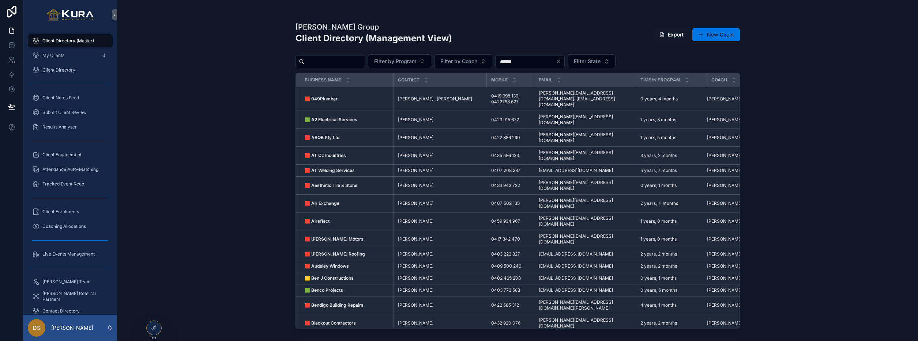
click at [201, 120] on div "[PERSON_NAME] Group Client Directory (Management View) Export New Client Filter…" at bounding box center [517, 170] width 801 height 341
click at [237, 64] on div "[PERSON_NAME] Group Client Directory (Management View) Export New Client Filter…" at bounding box center [517, 170] width 801 height 341
click at [61, 250] on div "Live Events Management" at bounding box center [70, 255] width 76 height 12
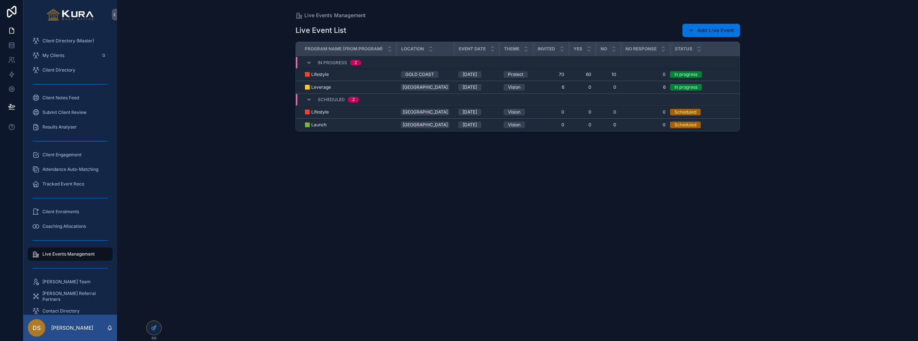
click at [587, 72] on td "60 60" at bounding box center [581, 74] width 27 height 13
click at [581, 75] on span "60" at bounding box center [582, 75] width 18 height 6
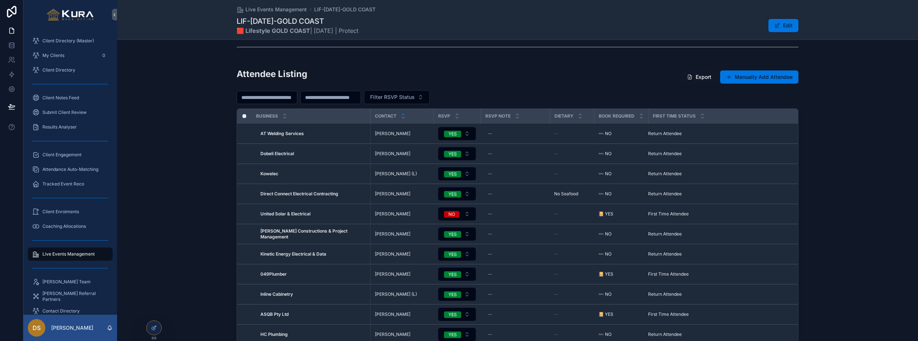
scroll to position [177, 0]
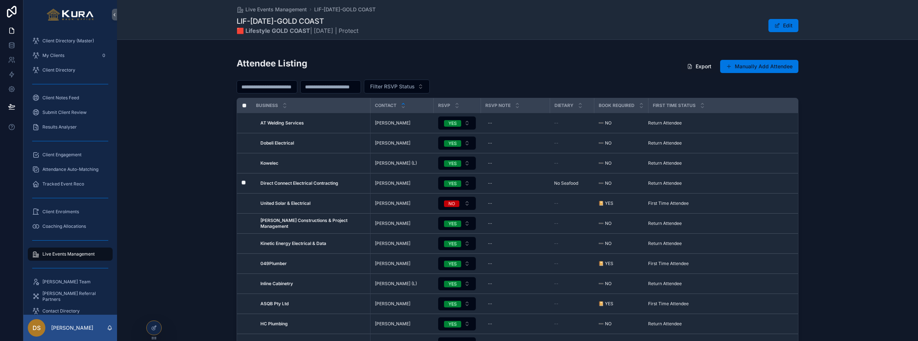
click at [314, 185] on strong "Direct Connect Electrical Contracting" at bounding box center [299, 183] width 78 height 5
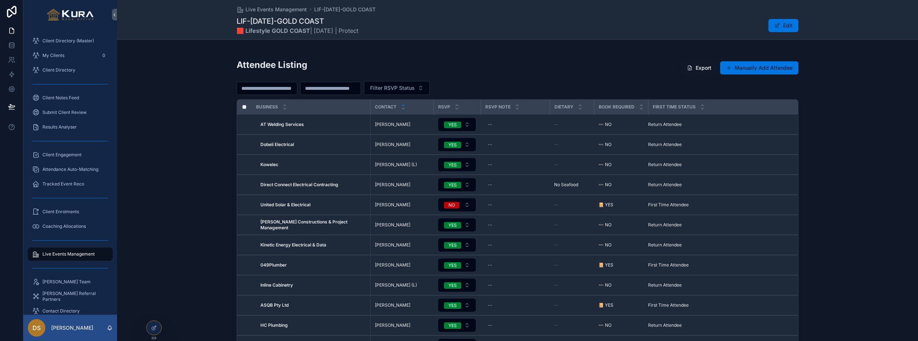
scroll to position [175, 0]
click at [276, 128] on strong "AT Welding Services" at bounding box center [282, 125] width 44 height 5
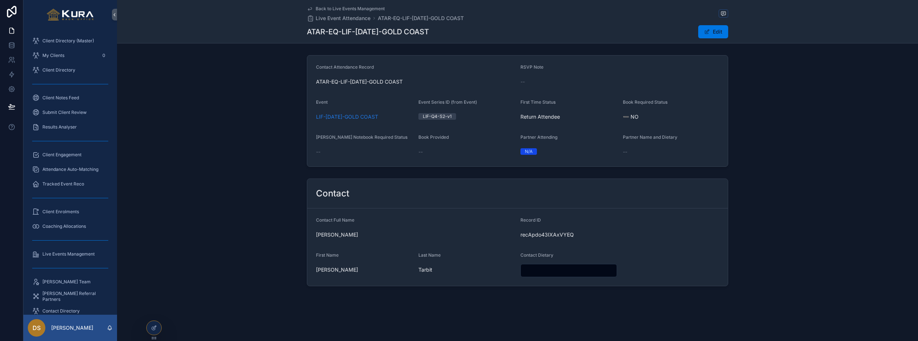
click at [534, 271] on input "scrollable content" at bounding box center [569, 271] width 96 height 10
click at [151, 328] on icon at bounding box center [154, 328] width 6 height 6
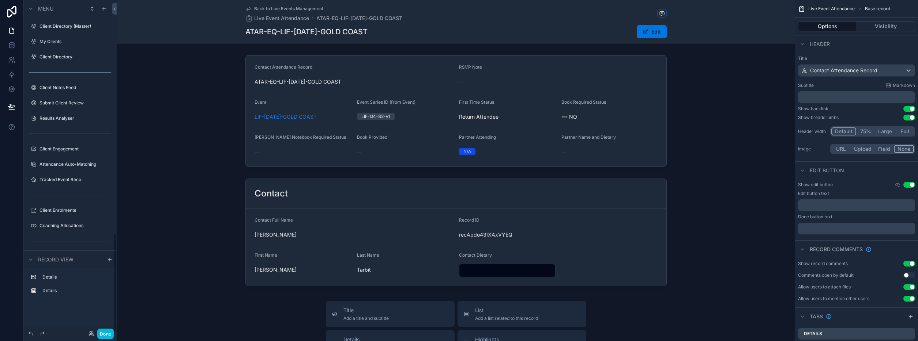
scroll to position [787, 0]
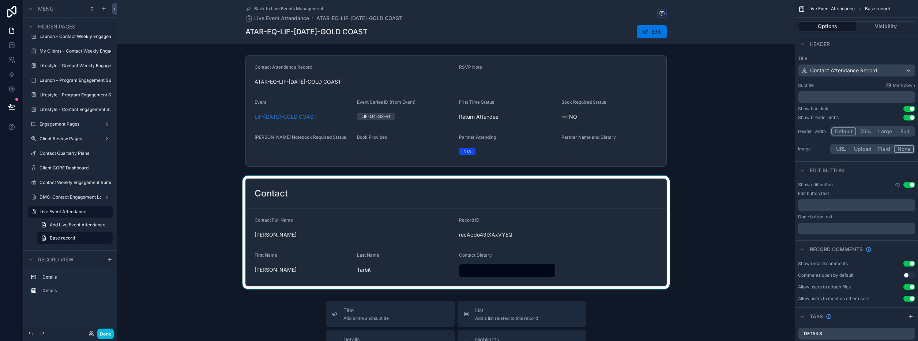
click at [665, 197] on div "scrollable content" at bounding box center [456, 233] width 678 height 114
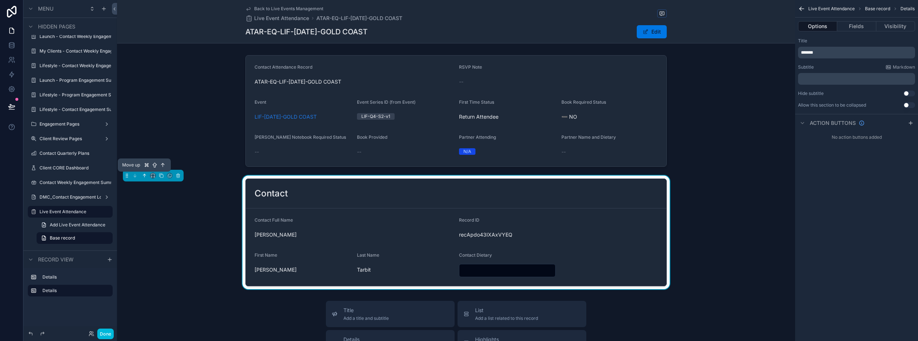
click at [144, 178] on icon "scrollable content" at bounding box center [144, 175] width 5 height 5
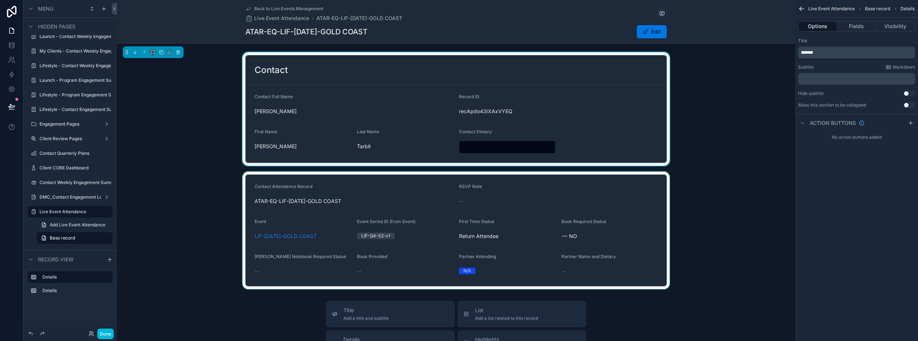
click at [177, 244] on div "scrollable content" at bounding box center [456, 231] width 678 height 118
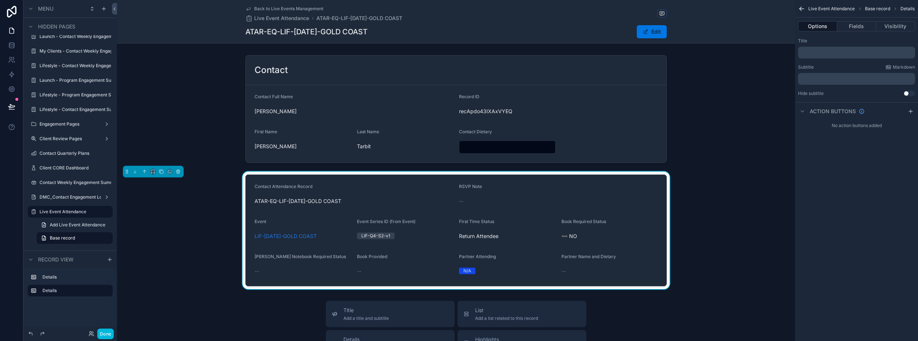
click at [369, 191] on div "Contact Attendance Record" at bounding box center [353, 188] width 199 height 9
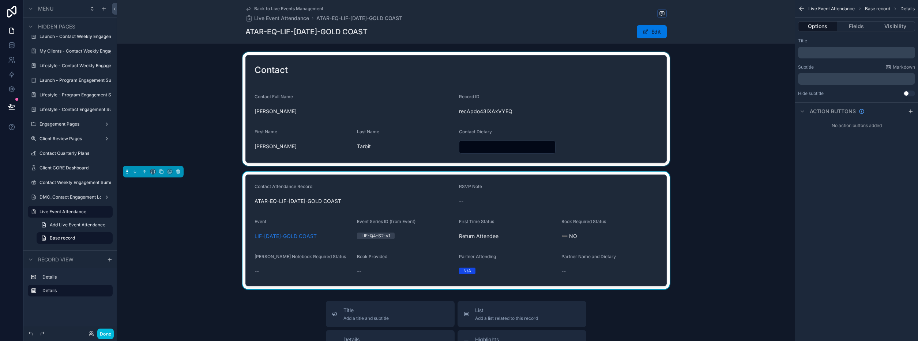
click at [610, 133] on div "scrollable content" at bounding box center [456, 109] width 678 height 114
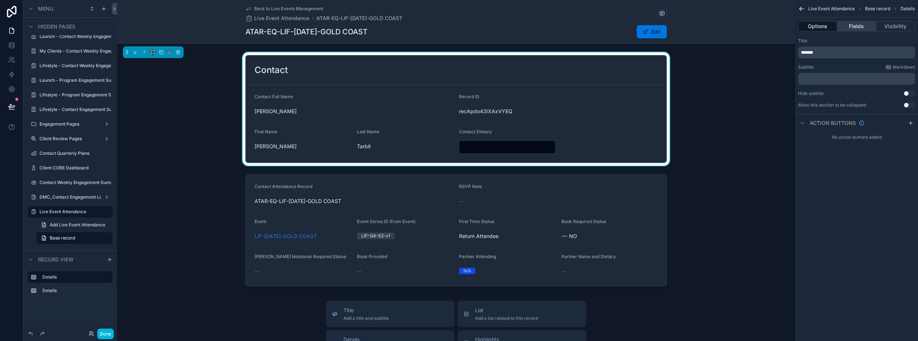
click at [857, 29] on button "Fields" at bounding box center [856, 26] width 39 height 10
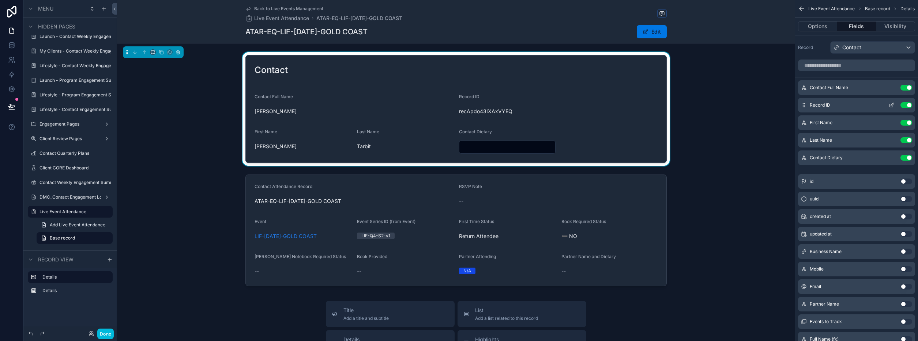
click at [907, 105] on button "Use setting" at bounding box center [906, 105] width 12 height 6
click at [908, 87] on button "Use setting" at bounding box center [906, 88] width 12 height 6
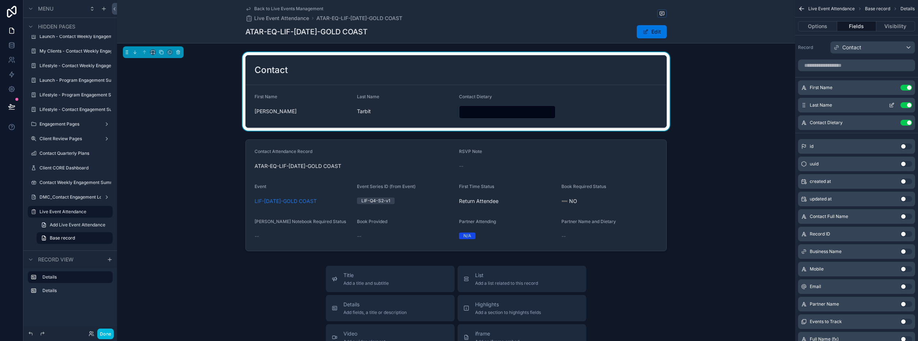
click at [892, 107] on icon "scrollable content" at bounding box center [890, 105] width 3 height 3
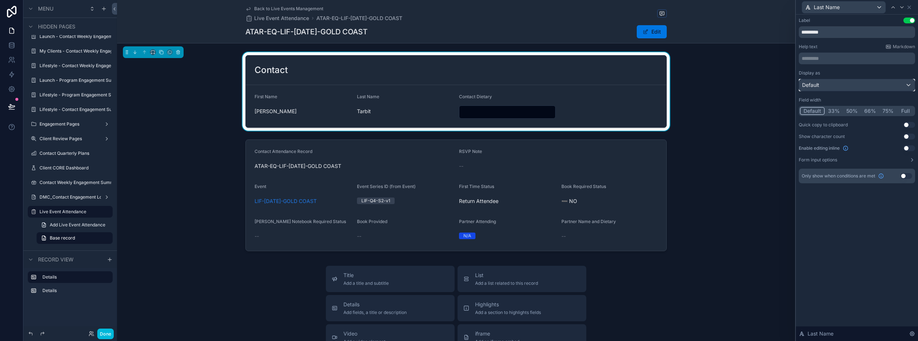
click at [859, 88] on div "Default" at bounding box center [857, 85] width 116 height 12
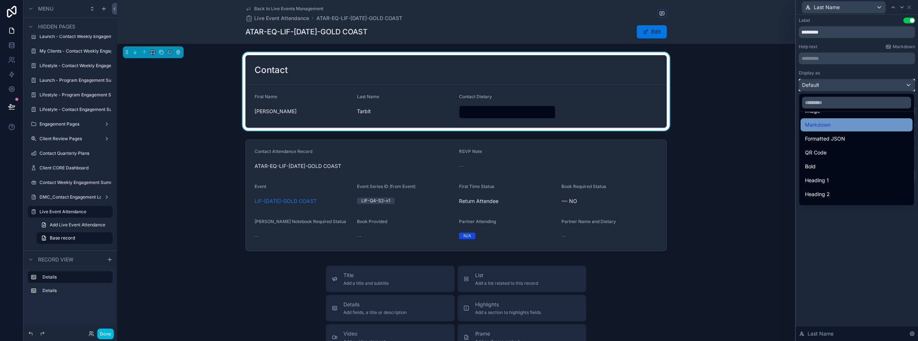
scroll to position [60, 0]
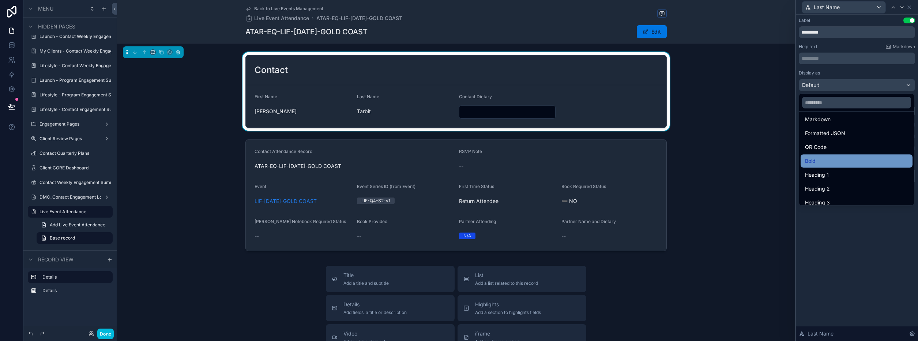
click at [835, 165] on div "Bold" at bounding box center [856, 161] width 103 height 9
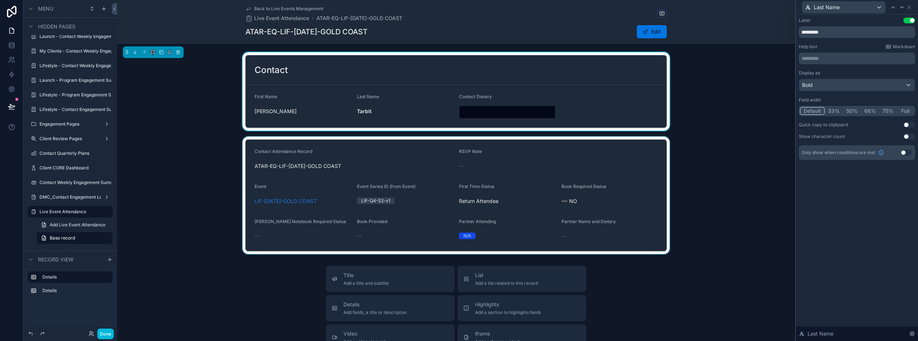
click at [715, 152] on div "scrollable content" at bounding box center [456, 196] width 678 height 118
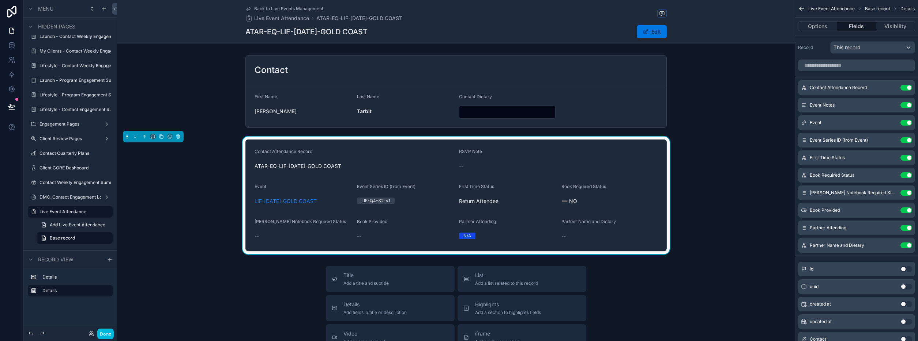
click at [366, 155] on div "Contact Attendance Record" at bounding box center [353, 153] width 199 height 9
click at [908, 87] on button "Use setting" at bounding box center [906, 88] width 12 height 6
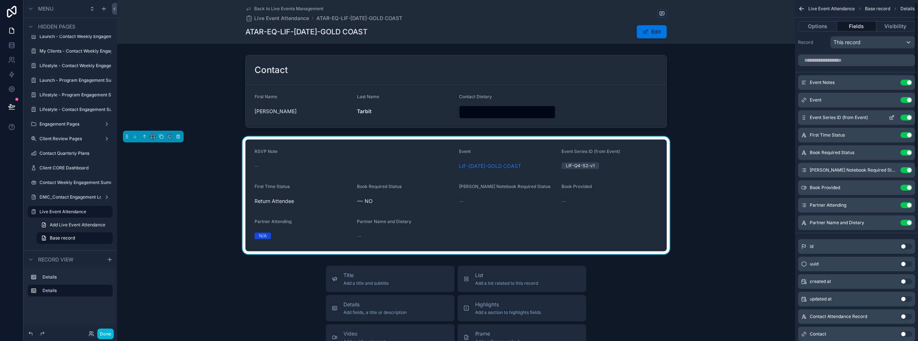
scroll to position [0, 0]
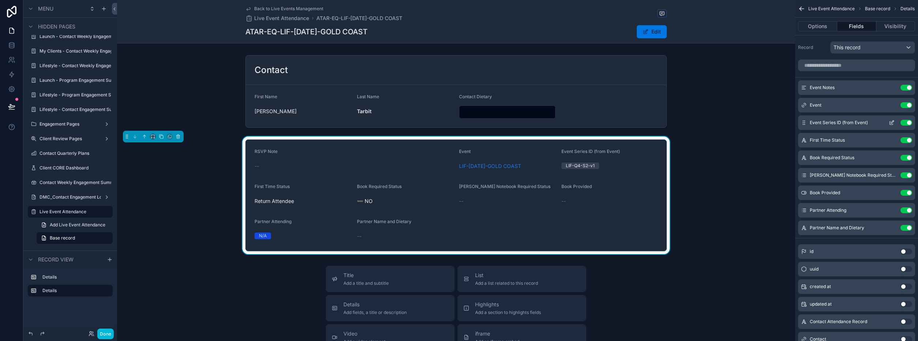
click at [907, 123] on button "Use setting" at bounding box center [906, 123] width 12 height 6
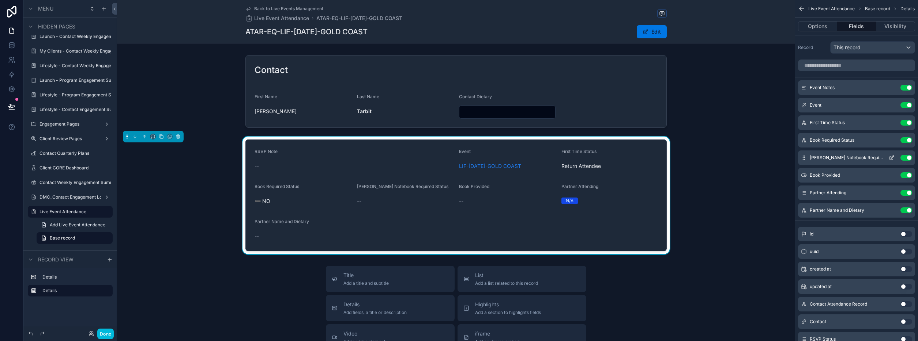
click at [892, 158] on icon "scrollable content" at bounding box center [891, 158] width 6 height 6
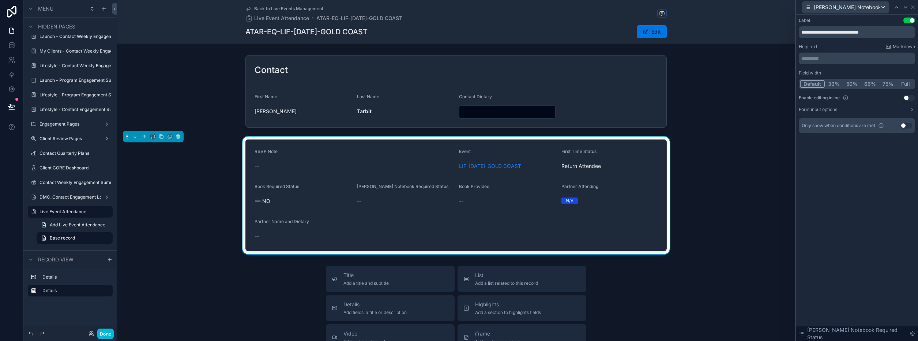
click at [906, 98] on button "Use setting" at bounding box center [909, 98] width 12 height 6
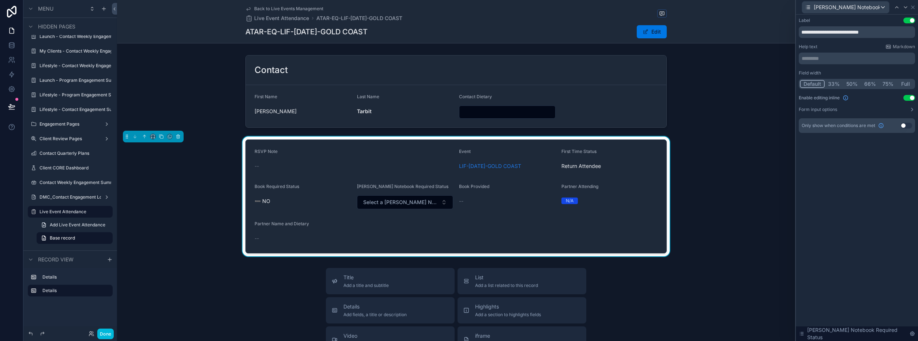
click at [906, 98] on button "Use setting" at bounding box center [909, 98] width 12 height 6
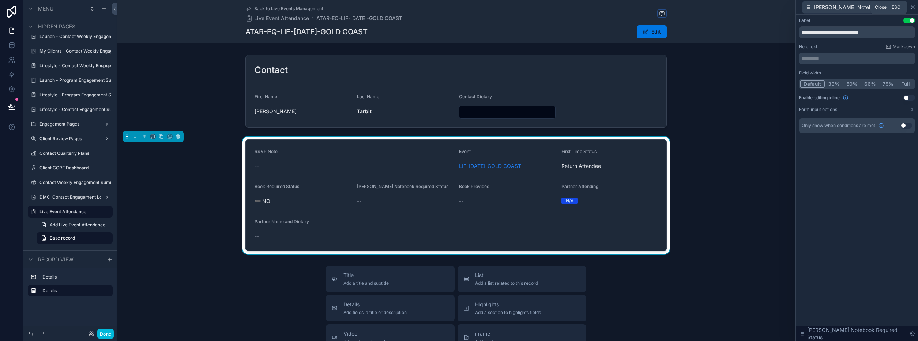
click at [913, 7] on icon at bounding box center [912, 7] width 3 height 3
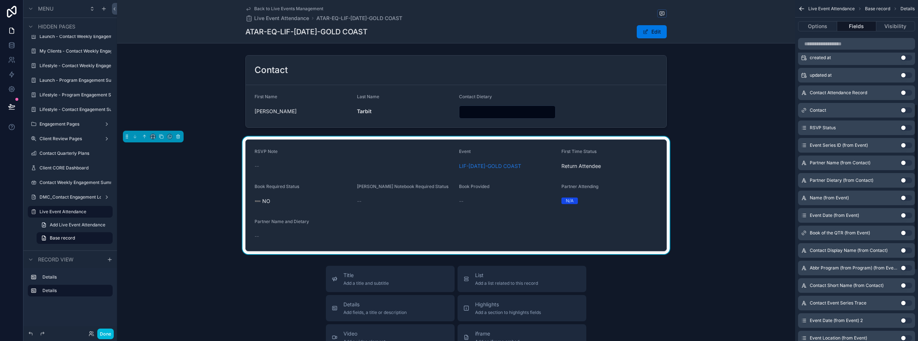
scroll to position [202, 0]
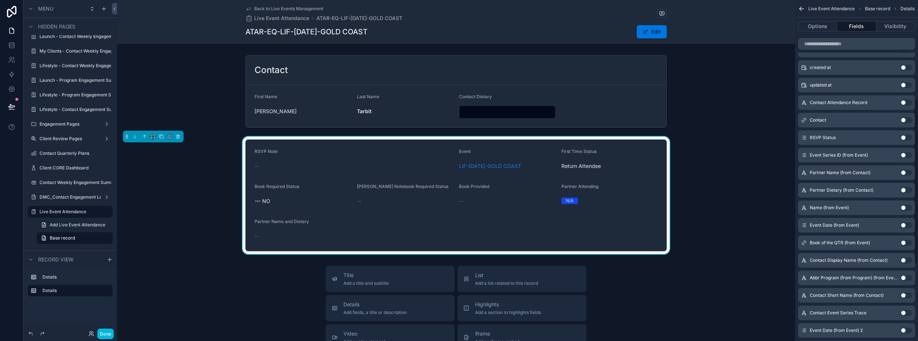
click at [903, 137] on button "Use setting" at bounding box center [906, 138] width 12 height 6
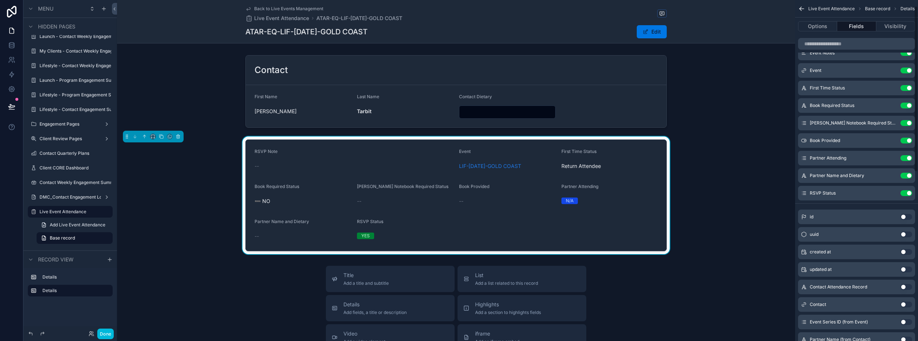
scroll to position [0, 0]
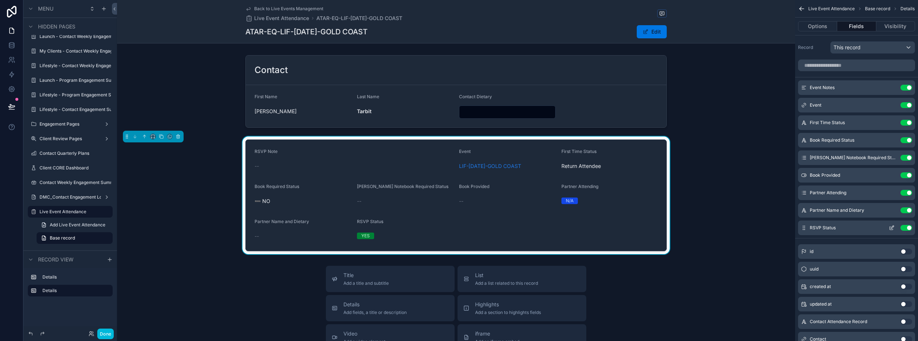
click at [893, 229] on icon "scrollable content" at bounding box center [891, 228] width 6 height 6
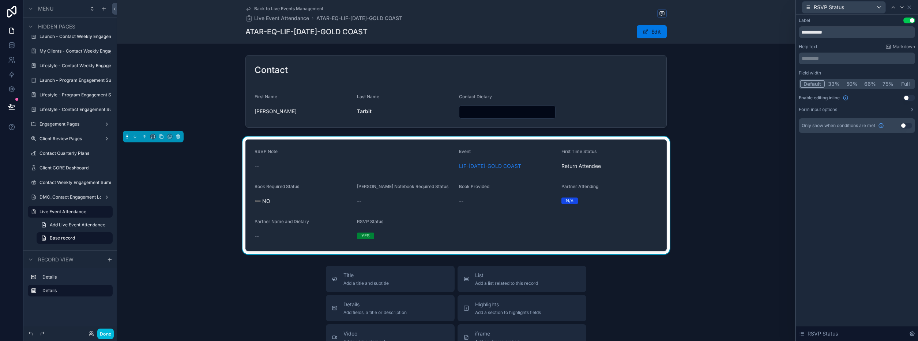
click at [905, 99] on button "Use setting" at bounding box center [909, 98] width 12 height 6
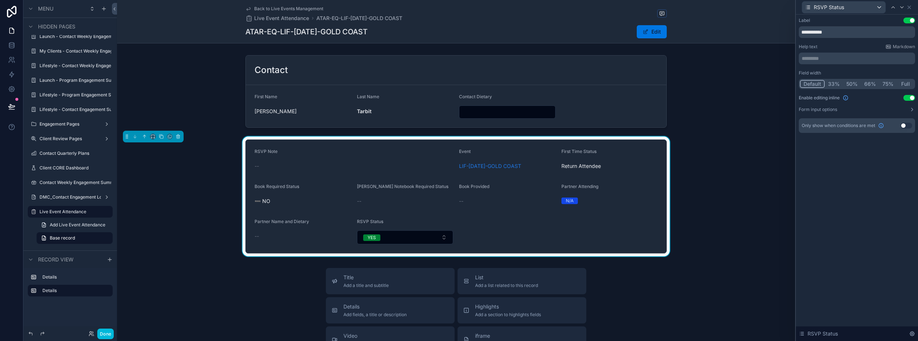
click at [910, 98] on button "Use setting" at bounding box center [909, 98] width 12 height 6
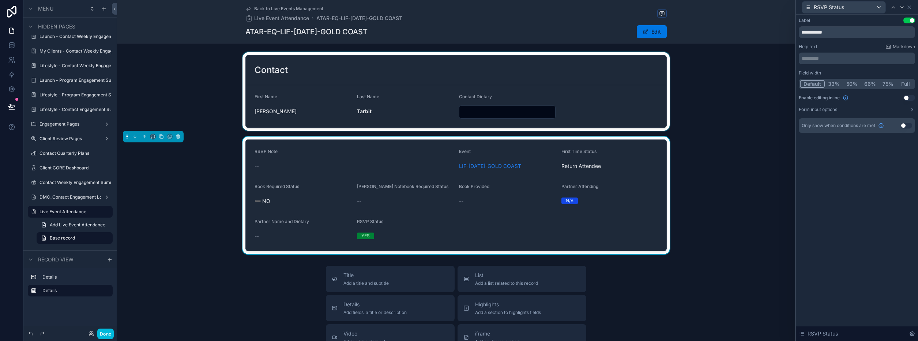
click at [738, 117] on div "scrollable content" at bounding box center [456, 91] width 678 height 79
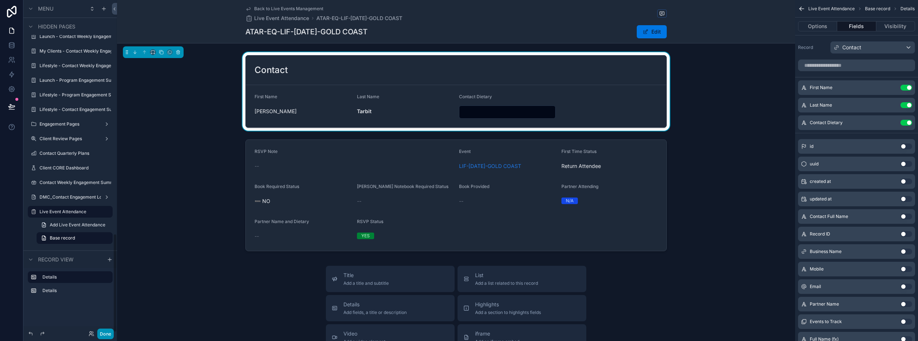
click at [105, 336] on button "Done" at bounding box center [105, 334] width 16 height 11
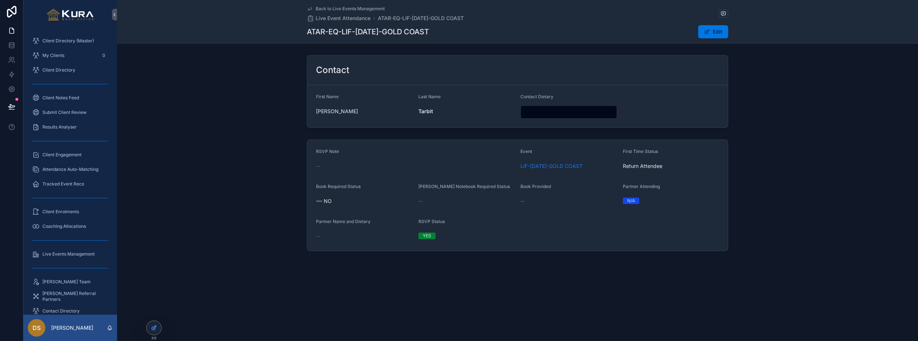
click at [199, 178] on div "RSVP Note -- Event LIF-[DATE]-GOLD COAST First Time Status Return Attendee Book…" at bounding box center [517, 196] width 801 height 118
click at [10, 106] on icon at bounding box center [11, 107] width 6 height 4
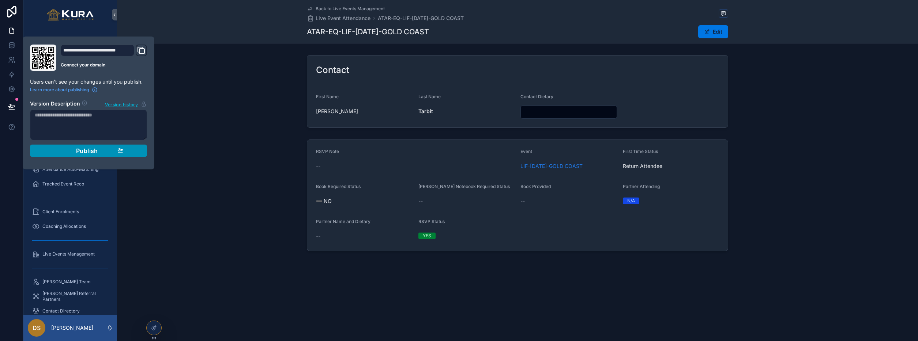
click at [109, 150] on div "Publish" at bounding box center [88, 150] width 69 height 7
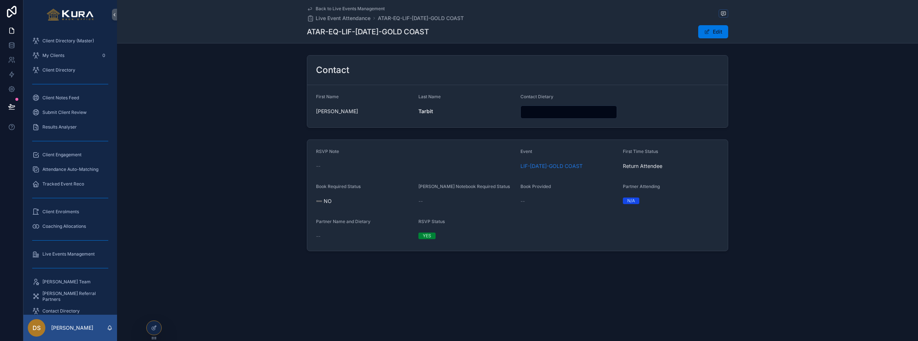
click at [182, 130] on div "Contact First Name Aaron Last Name Tarbit Contact Dietary" at bounding box center [517, 91] width 801 height 79
click at [71, 58] on div "My Clients 0" at bounding box center [70, 56] width 76 height 12
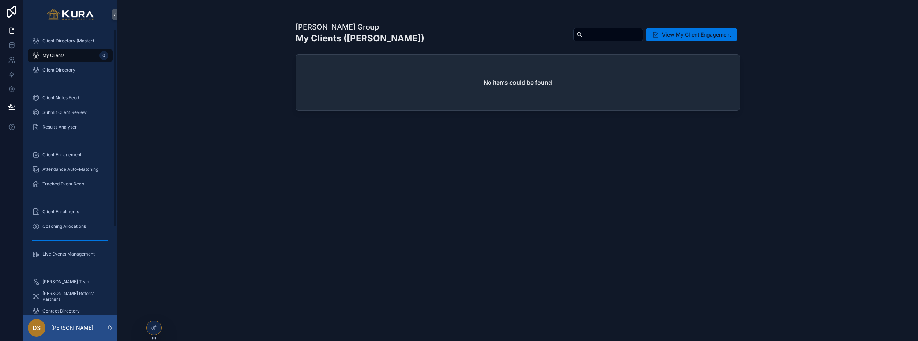
click at [71, 44] on div "Client Directory (Master)" at bounding box center [70, 41] width 76 height 12
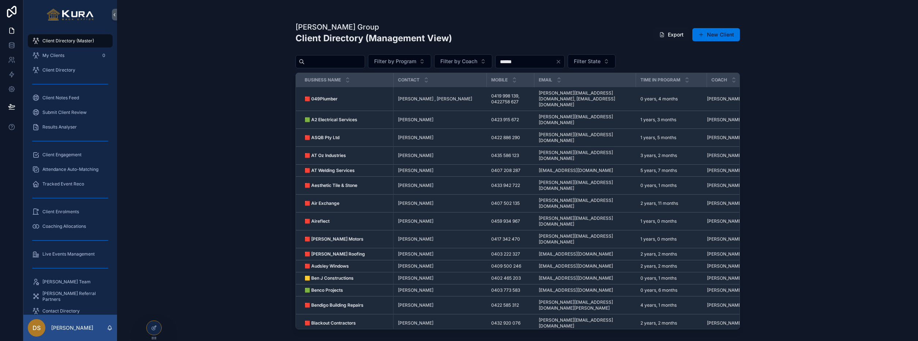
click at [214, 135] on div "[PERSON_NAME] Group Client Directory (Management View) Export New Client Filter…" at bounding box center [517, 170] width 801 height 341
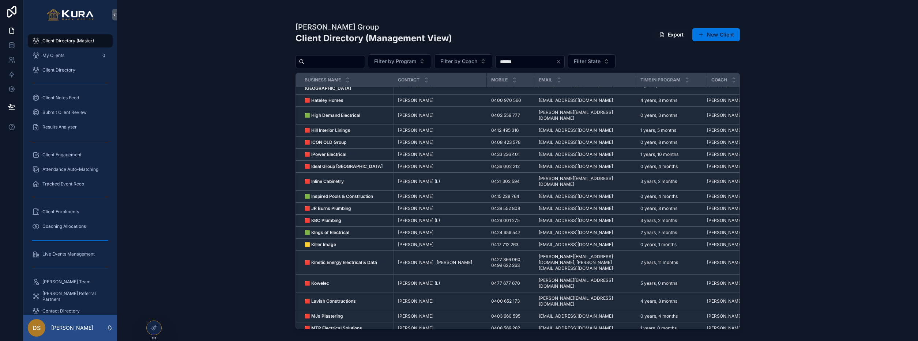
scroll to position [597, 0]
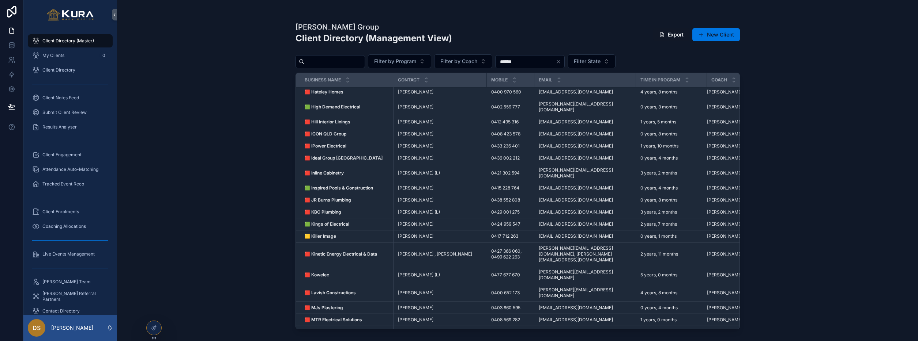
click at [211, 149] on div "Pravar Group Client Directory (Management View) Export New Client Filter by Pro…" at bounding box center [517, 170] width 801 height 341
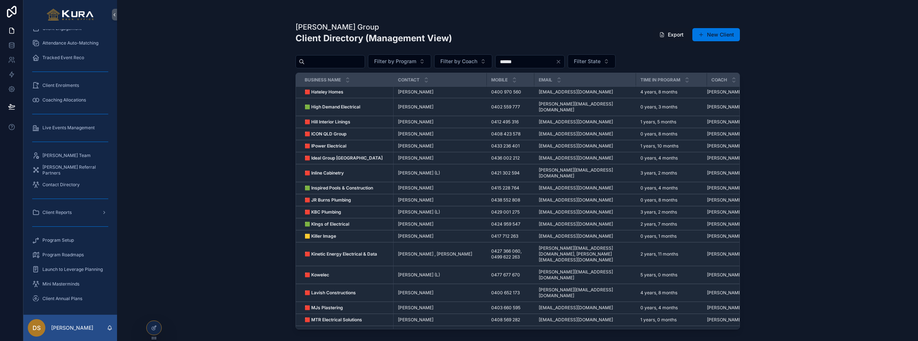
scroll to position [0, 0]
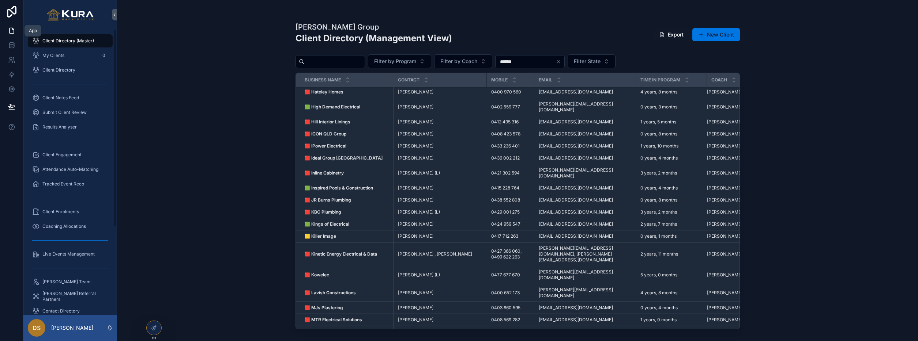
click at [12, 29] on icon at bounding box center [12, 28] width 1 height 1
